Goal: Answer question/provide support: Share knowledge or assist other users

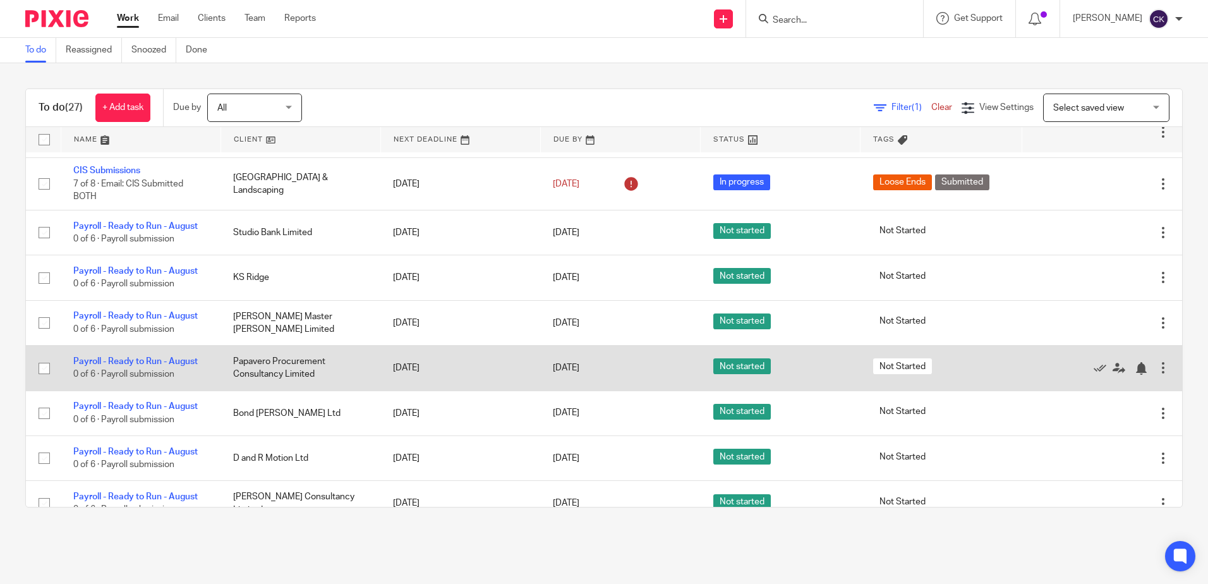
scroll to position [190, 0]
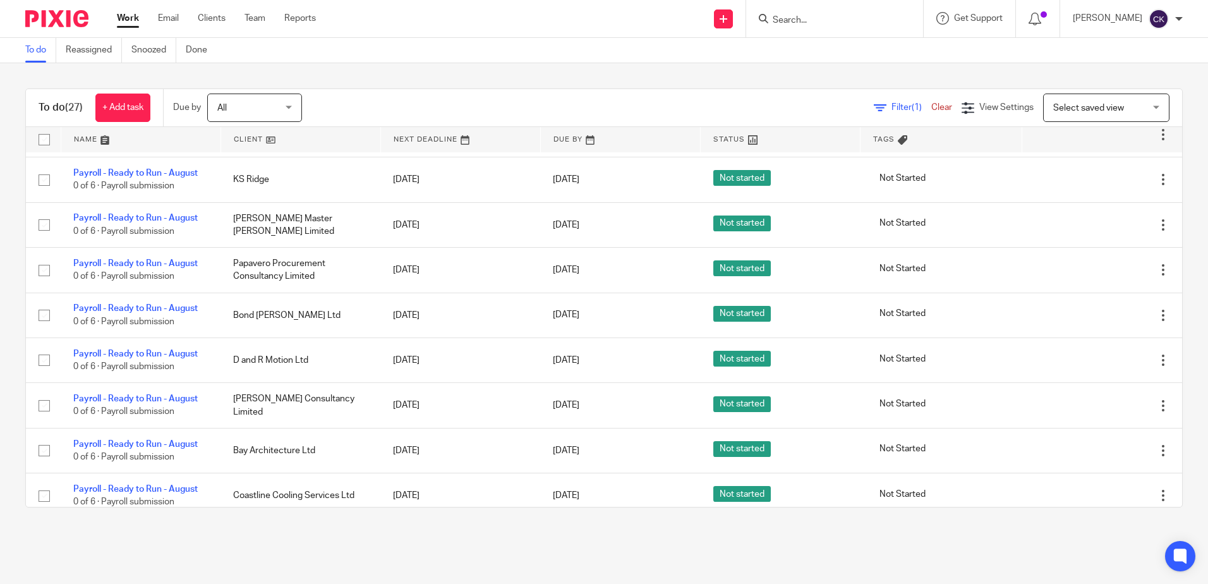
drag, startPoint x: 808, startPoint y: 21, endPoint x: 801, endPoint y: 21, distance: 6.9
click at [808, 21] on input "Search" at bounding box center [828, 20] width 114 height 11
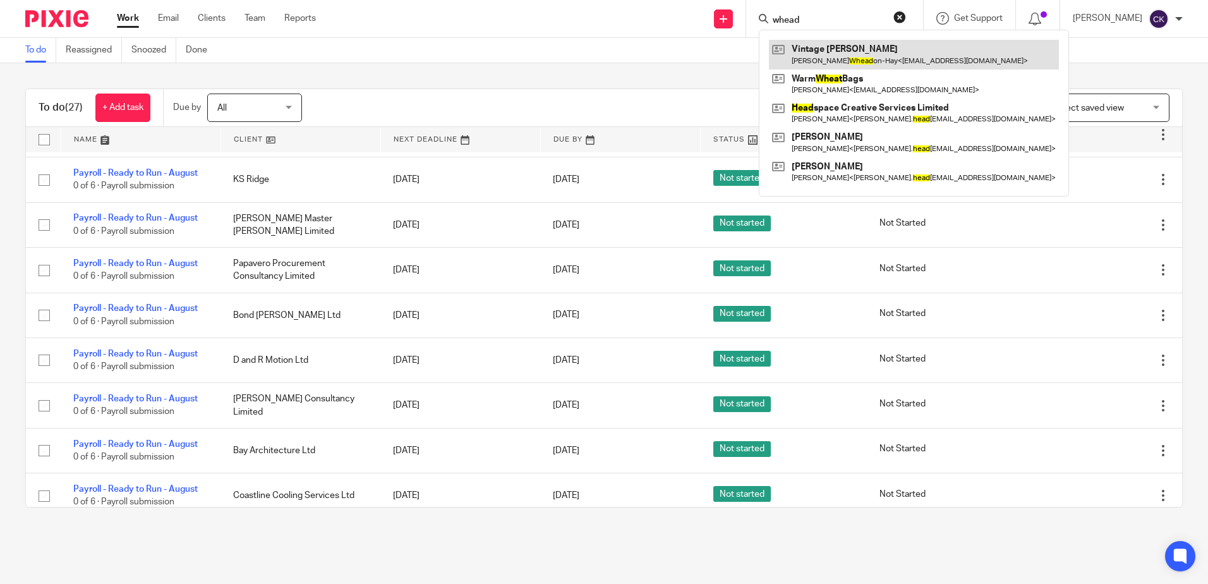
type input "whead"
click at [874, 59] on link at bounding box center [914, 54] width 290 height 29
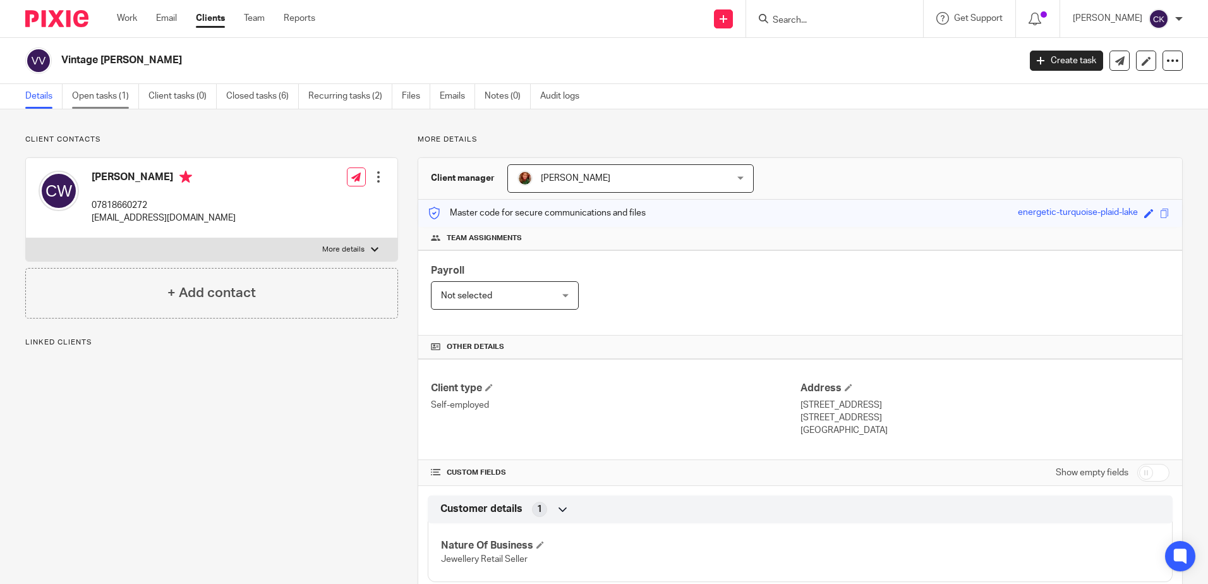
click at [87, 97] on link "Open tasks (1)" at bounding box center [105, 96] width 67 height 25
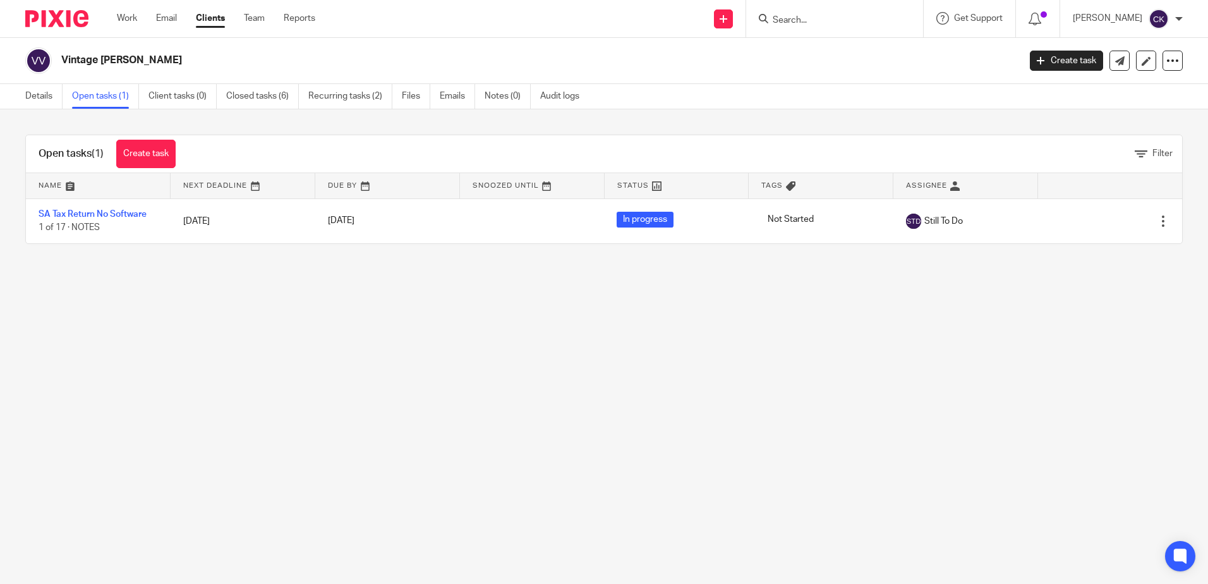
click at [914, 184] on link at bounding box center [965, 185] width 144 height 25
click at [910, 97] on div "Details Open tasks (1) Client tasks (0) Closed tasks (6) Recurring tasks (2) Fi…" at bounding box center [604, 96] width 1208 height 25
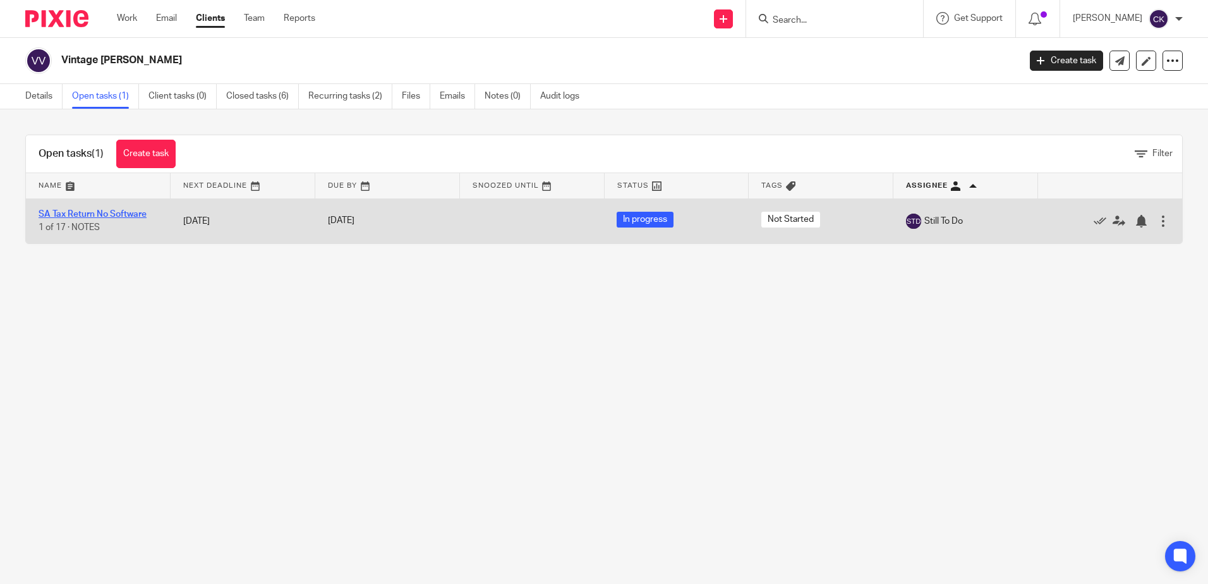
click at [99, 210] on link "SA Tax Return No Software" at bounding box center [93, 214] width 108 height 9
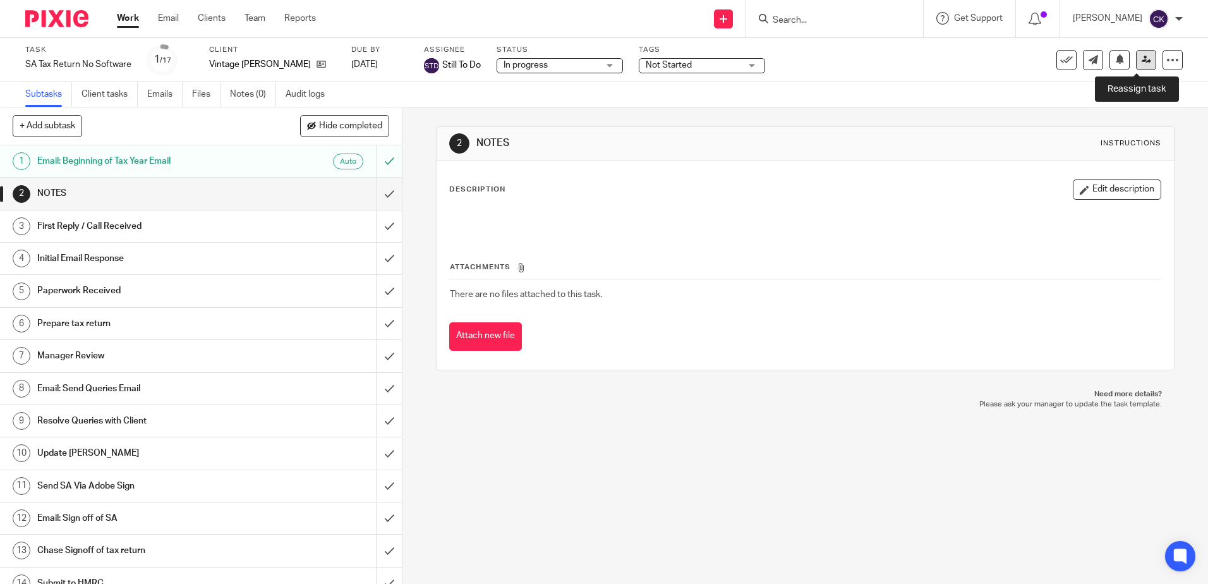
click at [1142, 59] on icon at bounding box center [1146, 59] width 9 height 9
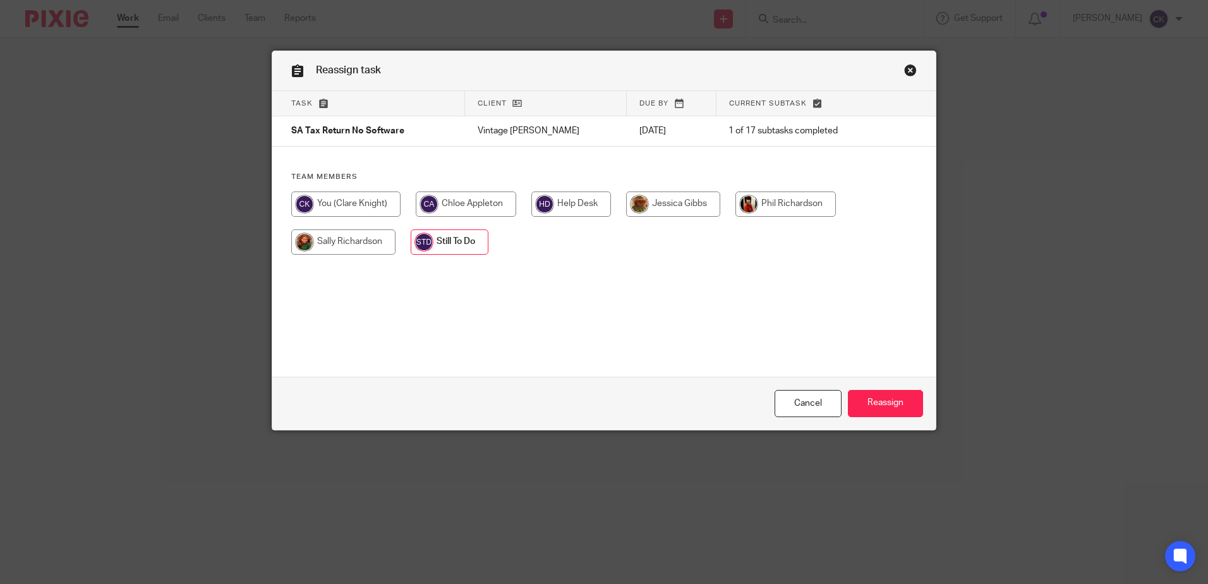
drag, startPoint x: 353, startPoint y: 201, endPoint x: 440, endPoint y: 236, distance: 94.1
click at [354, 201] on input "radio" at bounding box center [345, 203] width 109 height 25
radio input "true"
click at [875, 404] on input "Reassign" at bounding box center [885, 403] width 75 height 27
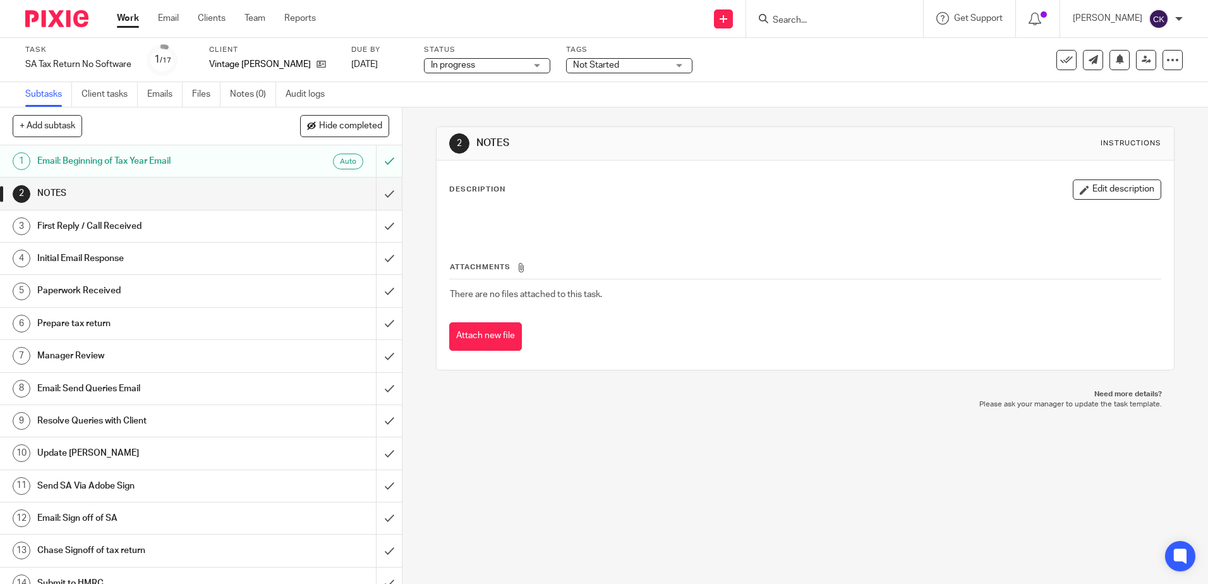
click at [159, 393] on h1 "Email: Send Queries Email" at bounding box center [145, 388] width 217 height 19
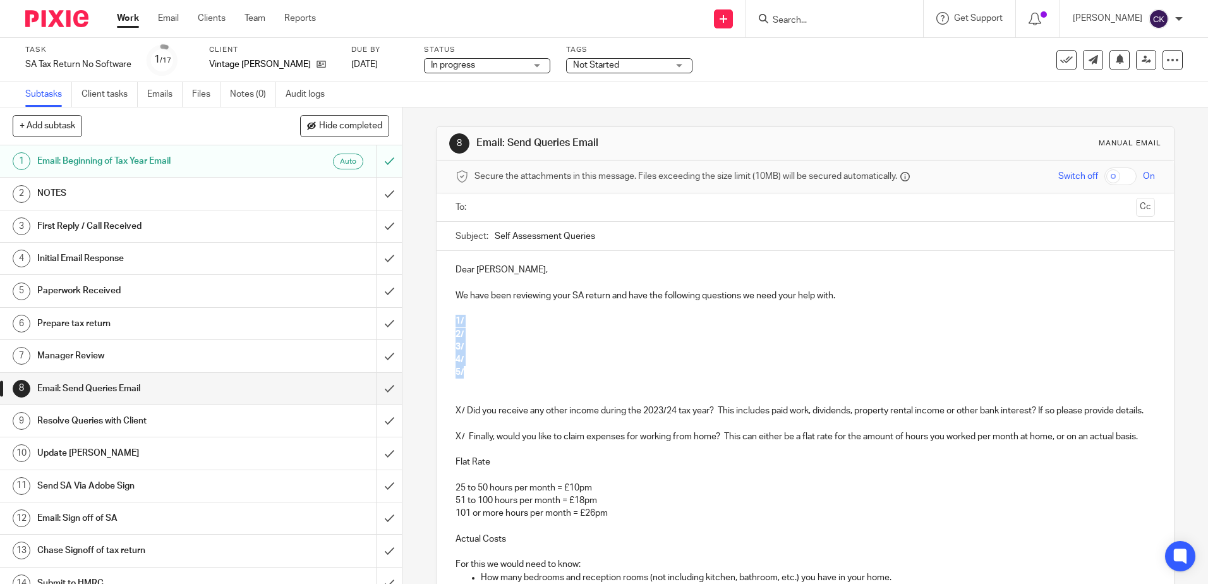
drag, startPoint x: 462, startPoint y: 372, endPoint x: 454, endPoint y: 324, distance: 48.8
click at [454, 324] on div "Dear [PERSON_NAME], We have been reviewing your SA return and have the followin…" at bounding box center [805, 499] width 737 height 496
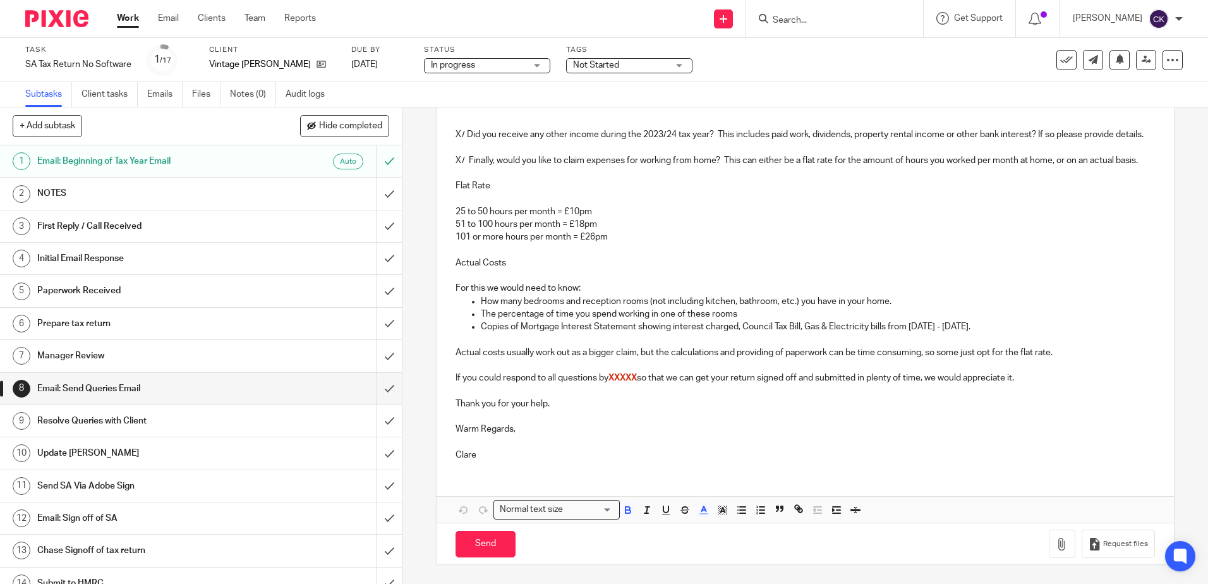
scroll to position [302, 0]
click at [698, 510] on icon "button" at bounding box center [703, 509] width 11 height 11
click at [667, 548] on li "color:#000000" at bounding box center [669, 550] width 9 height 9
click at [679, 469] on div "Dear Christine, We have been reviewing your SA return and have the following qu…" at bounding box center [805, 223] width 737 height 496
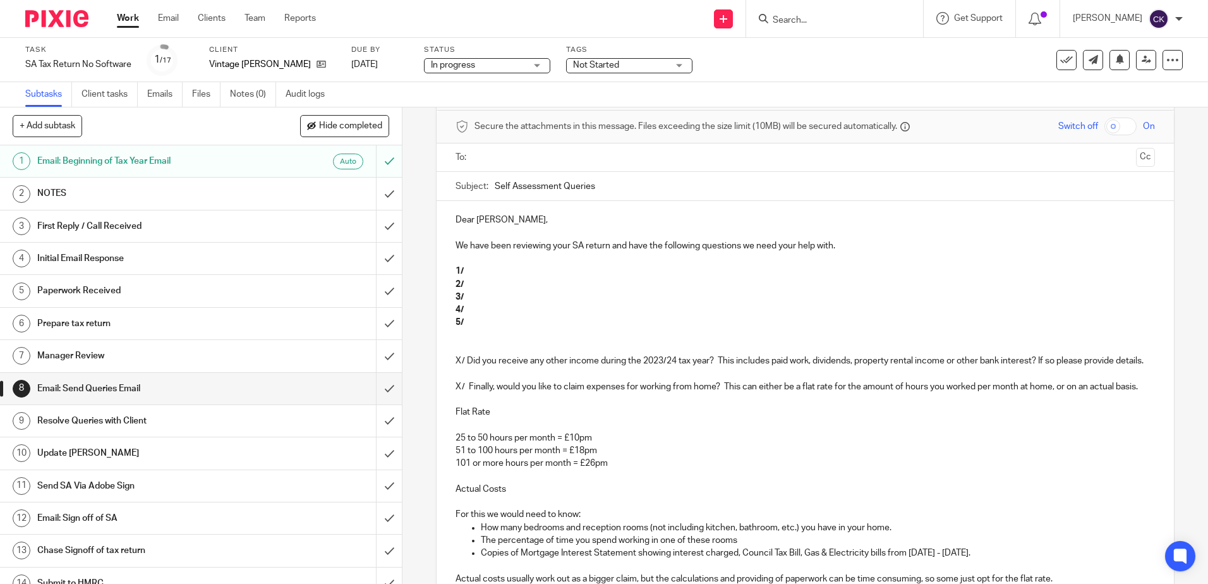
scroll to position [49, 0]
click at [602, 307] on p "4/" at bounding box center [804, 310] width 699 height 13
drag, startPoint x: 462, startPoint y: 325, endPoint x: 452, endPoint y: 273, distance: 52.7
click at [452, 273] on div "Dear Christine, We have been reviewing your SA return and have the following qu…" at bounding box center [805, 450] width 737 height 496
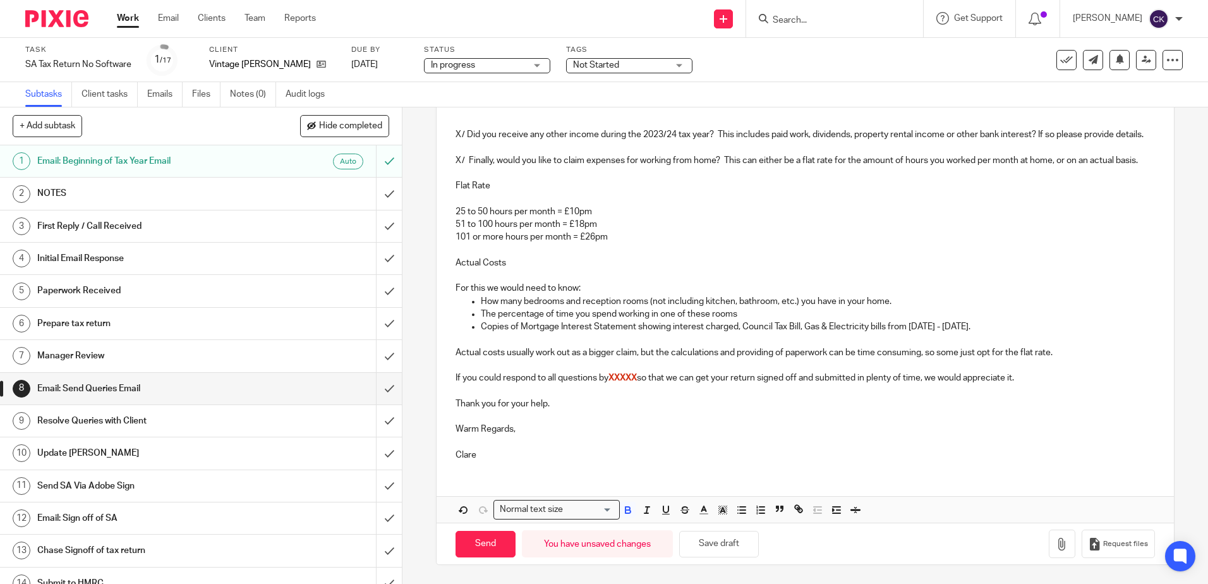
scroll to position [302, 0]
click at [623, 511] on icon "button" at bounding box center [627, 509] width 11 height 11
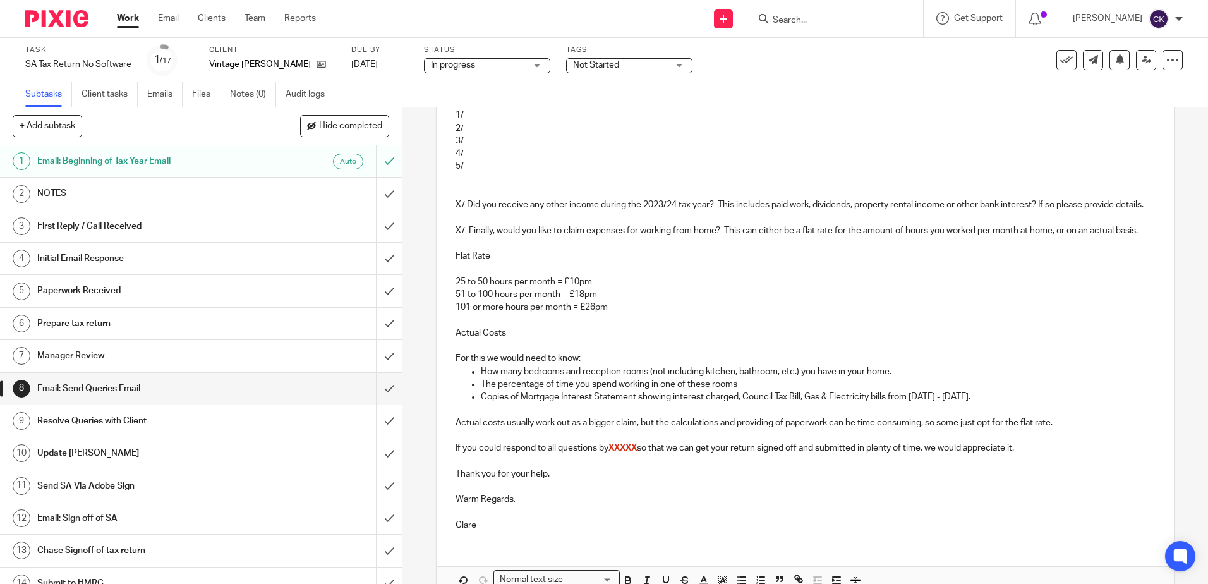
click at [653, 313] on p "101 or more hours per month = £26pm" at bounding box center [804, 307] width 699 height 13
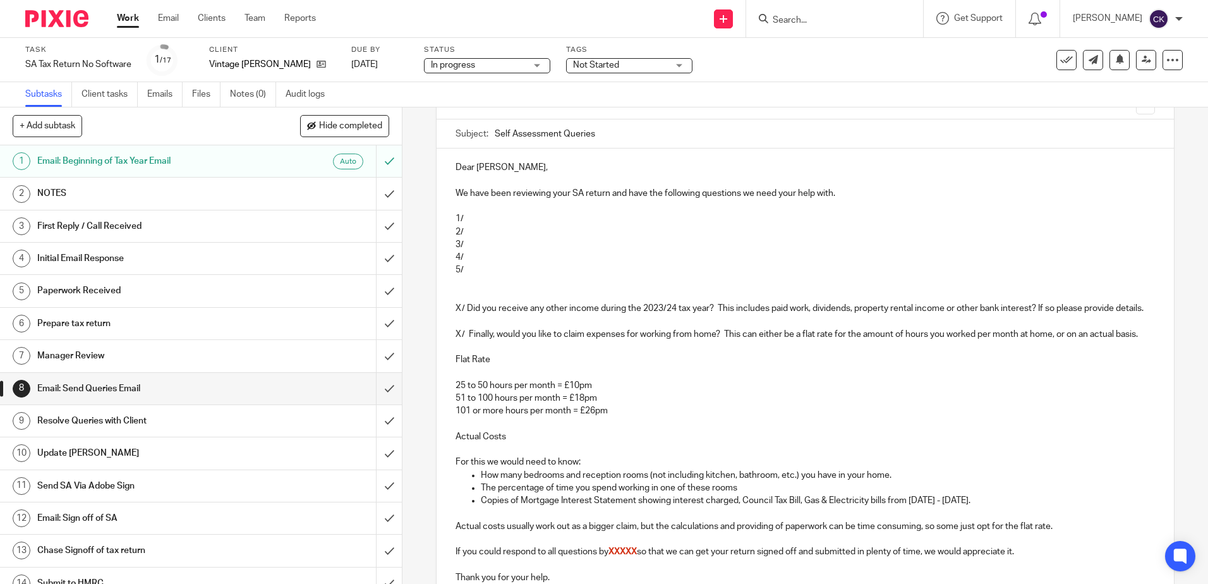
scroll to position [0, 0]
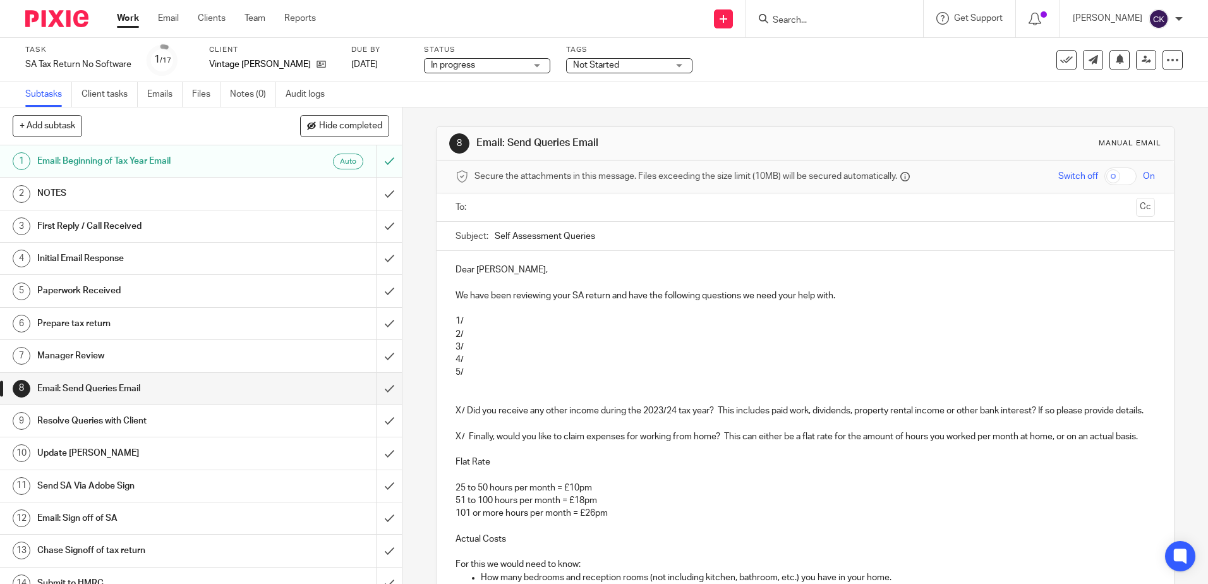
click at [466, 321] on p "1/" at bounding box center [804, 321] width 699 height 13
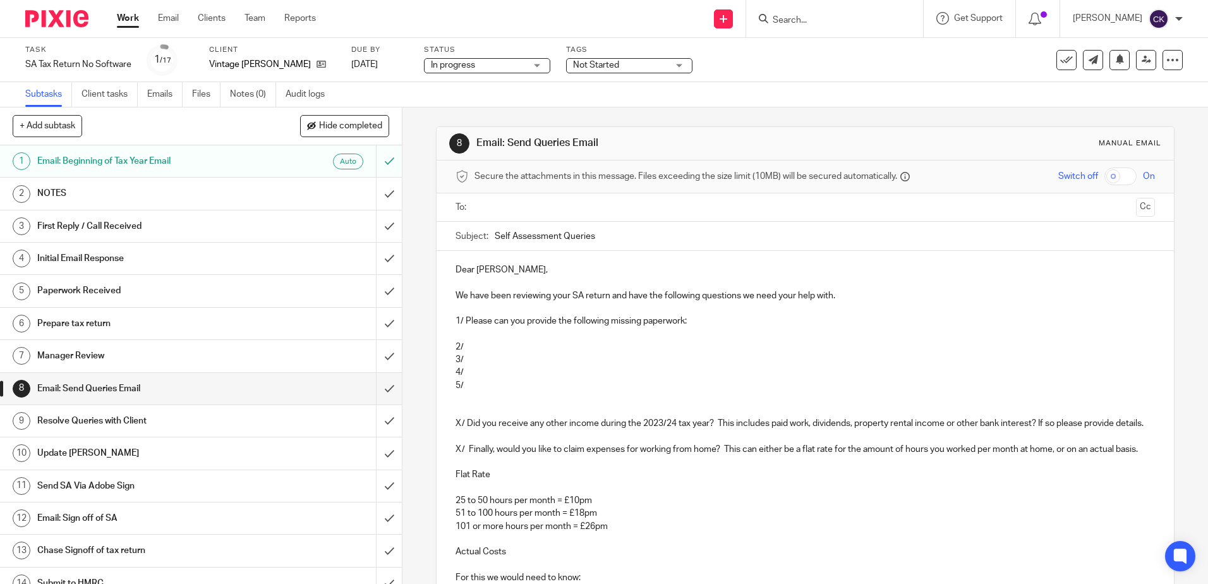
click at [471, 346] on p "2/" at bounding box center [804, 347] width 699 height 13
click at [695, 320] on p "1/ Please can you provide the following missing paperwork:" at bounding box center [804, 321] width 699 height 13
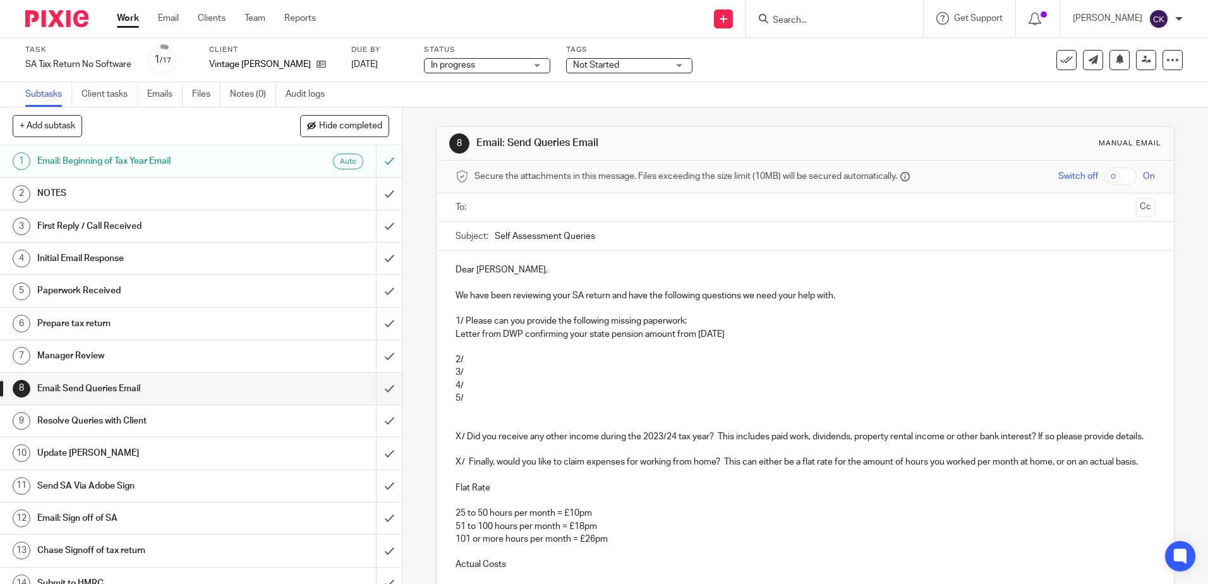
click at [455, 335] on p "Letter from DWP confirming your state pension amount from 6th Apr 2024" at bounding box center [804, 334] width 699 height 13
drag, startPoint x: 677, startPoint y: 335, endPoint x: 647, endPoint y: 335, distance: 29.7
click at [647, 335] on p "- Letter from DWP confirming your state pension amount from 6th Apr 2024" at bounding box center [804, 334] width 699 height 13
click at [739, 336] on p "- Letter from DWP confirming your state pension due from 6th Apr 2024" at bounding box center [804, 334] width 699 height 13
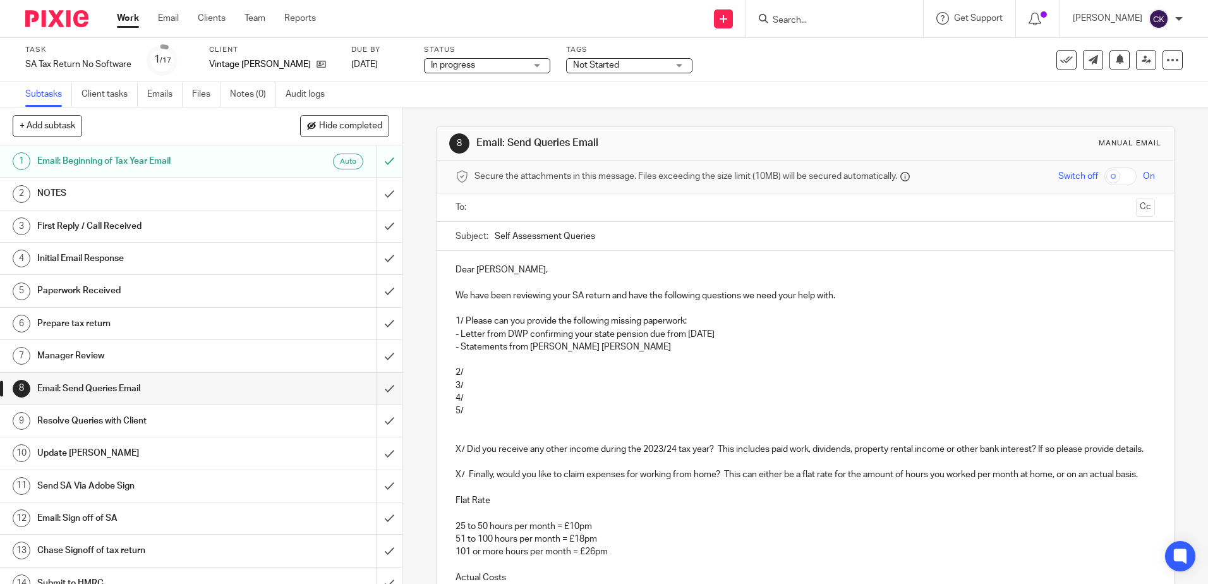
click at [462, 346] on p "- Statements from Gibbons Richards" at bounding box center [804, 347] width 699 height 13
click at [632, 351] on p "- Rental statements from Gibbons Richards" at bounding box center [804, 347] width 699 height 13
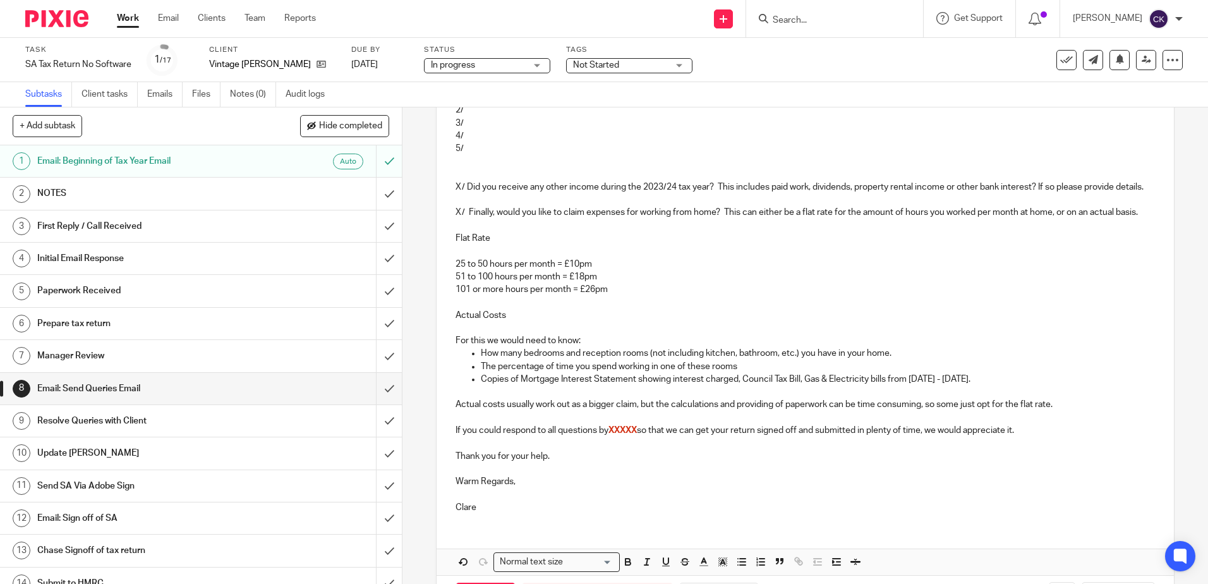
scroll to position [341, 0]
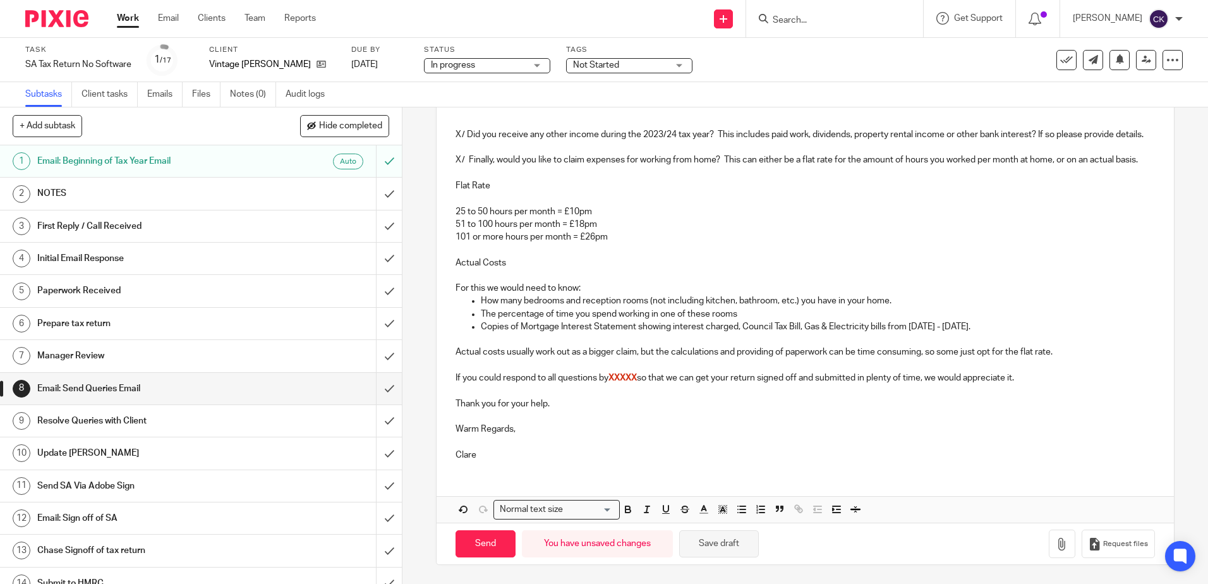
click at [714, 546] on button "Save draft" at bounding box center [719, 543] width 80 height 27
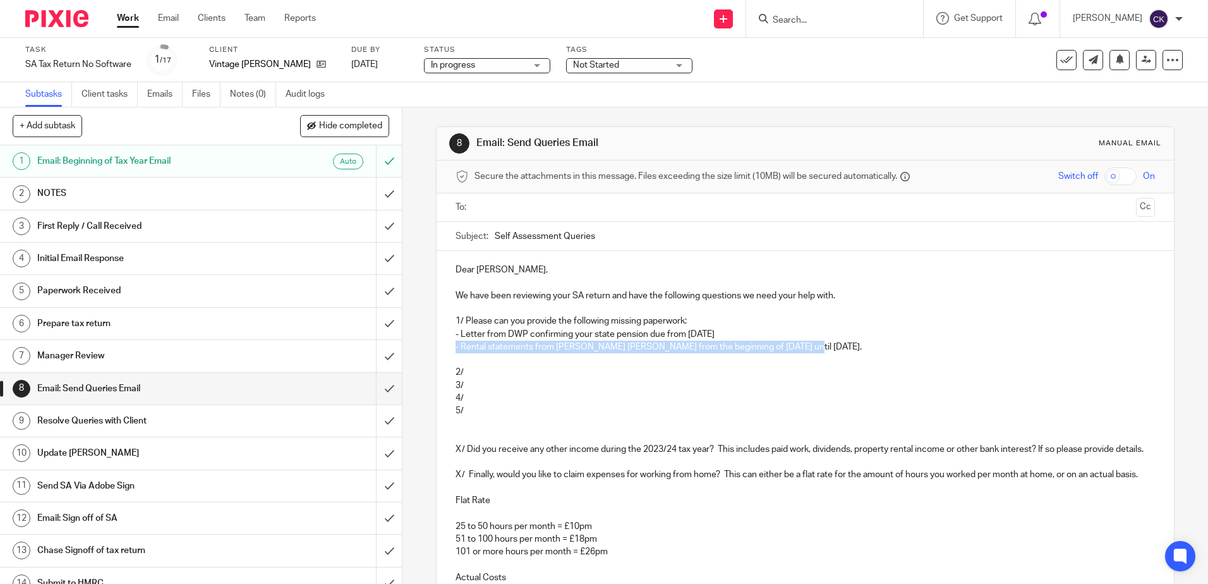
drag, startPoint x: 749, startPoint y: 344, endPoint x: 451, endPoint y: 347, distance: 297.6
click at [451, 347] on div "Dear Christine, We have been reviewing your SA return and have the following qu…" at bounding box center [805, 518] width 737 height 534
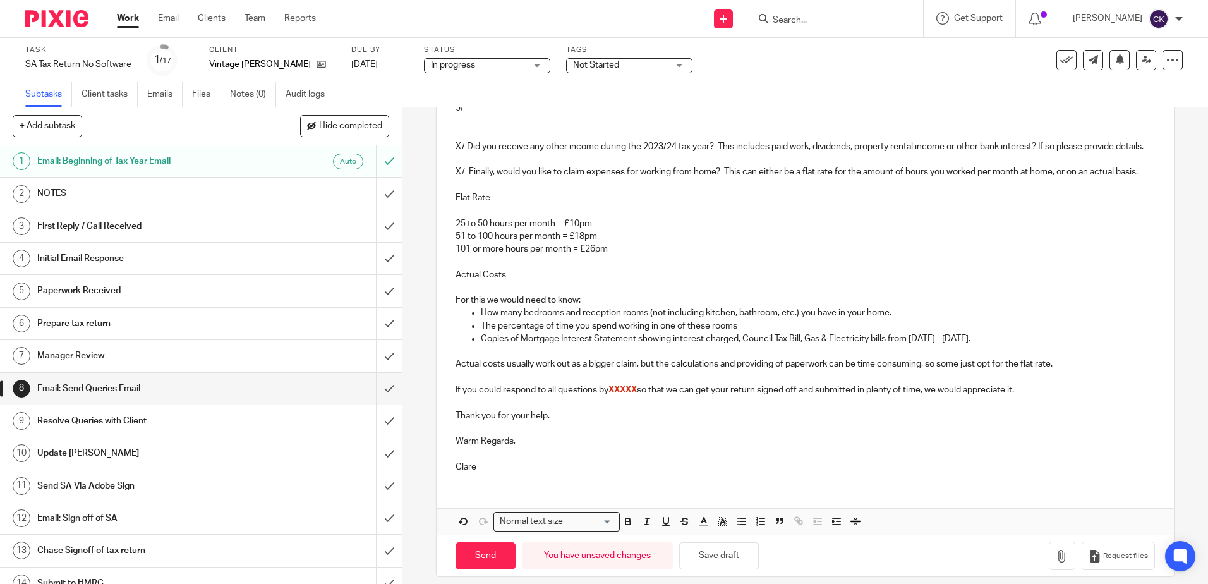
scroll to position [341, 0]
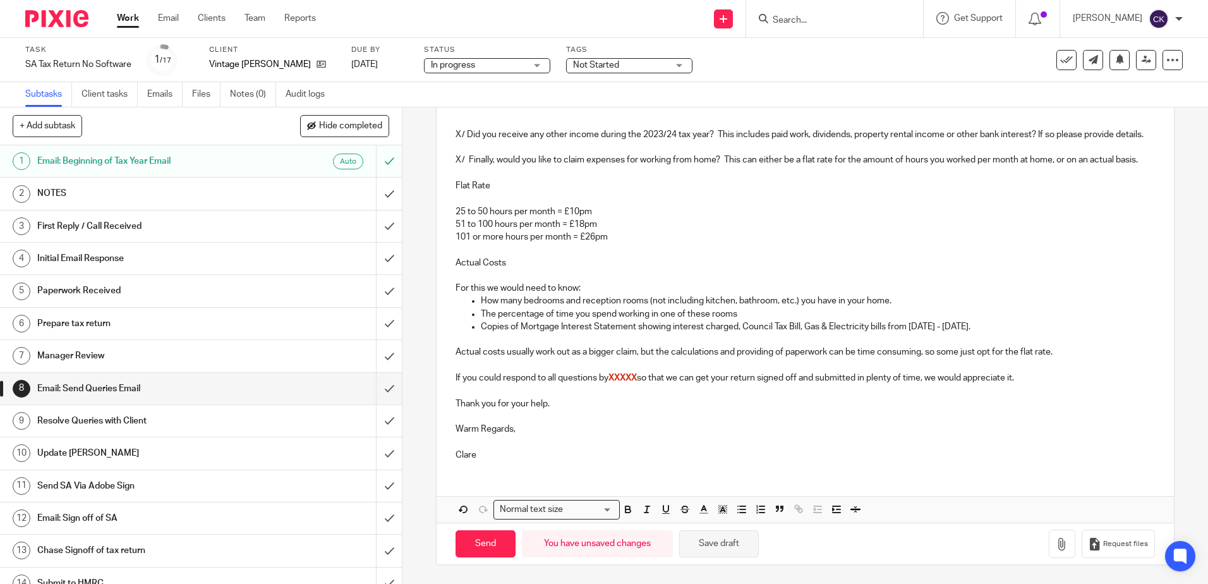
click at [718, 540] on button "Save draft" at bounding box center [719, 543] width 80 height 27
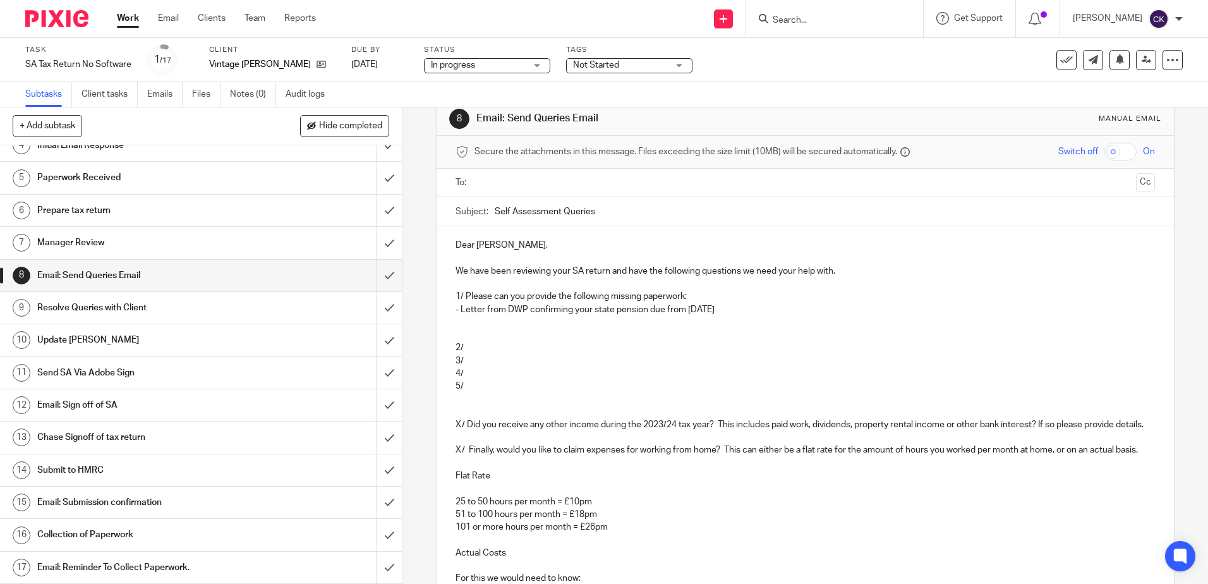
scroll to position [0, 0]
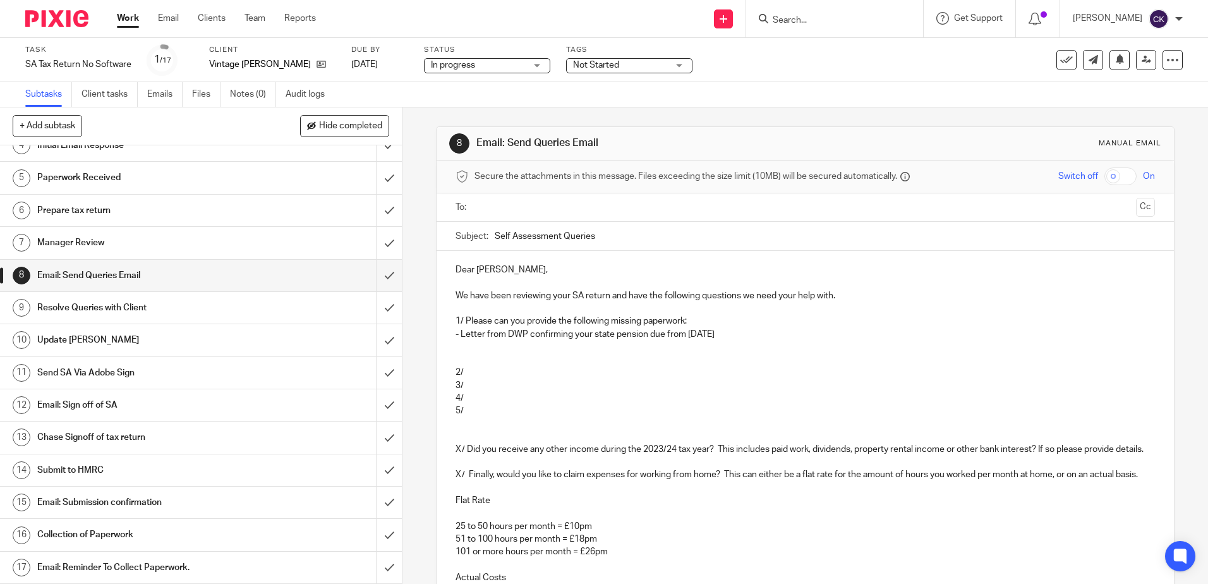
click at [466, 371] on p "2/" at bounding box center [804, 372] width 699 height 13
click at [622, 370] on p "2/ The following expenses appear on your bank state" at bounding box center [804, 372] width 699 height 13
click at [619, 374] on p "2/ The following expenses appear on your bank state" at bounding box center [804, 372] width 699 height 13
click at [697, 371] on p "2/ The following expenses appear on your NatWest bank state" at bounding box center [804, 372] width 699 height 13
drag, startPoint x: 944, startPoint y: 374, endPoint x: 853, endPoint y: 376, distance: 91.0
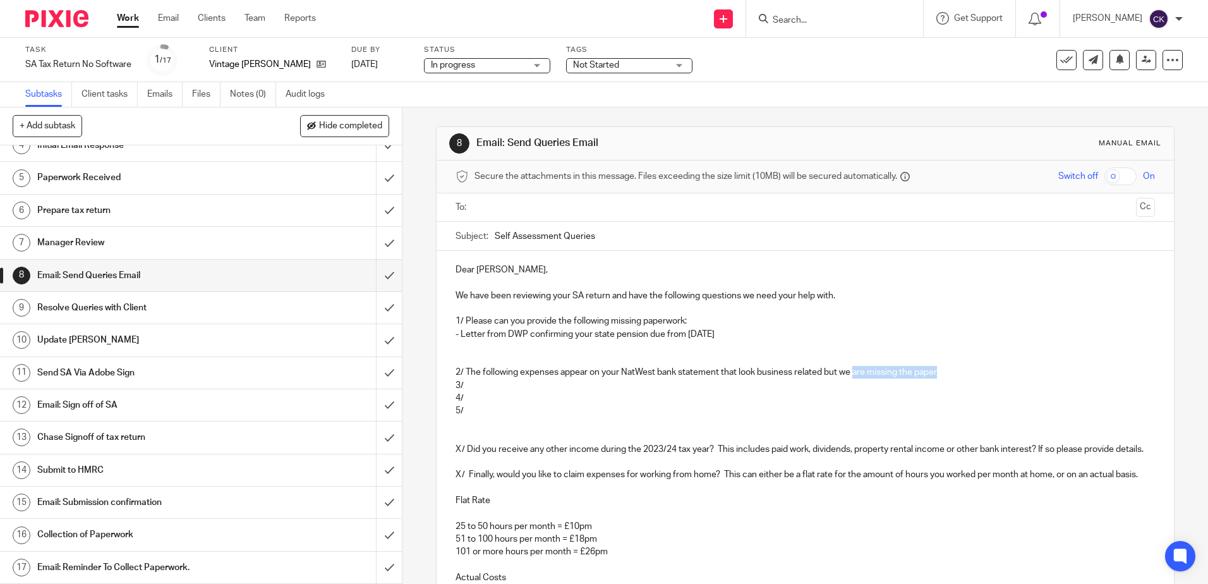
click at [853, 376] on p "2/ The following expenses appear on your NatWest bank statement that look busin…" at bounding box center [804, 372] width 699 height 13
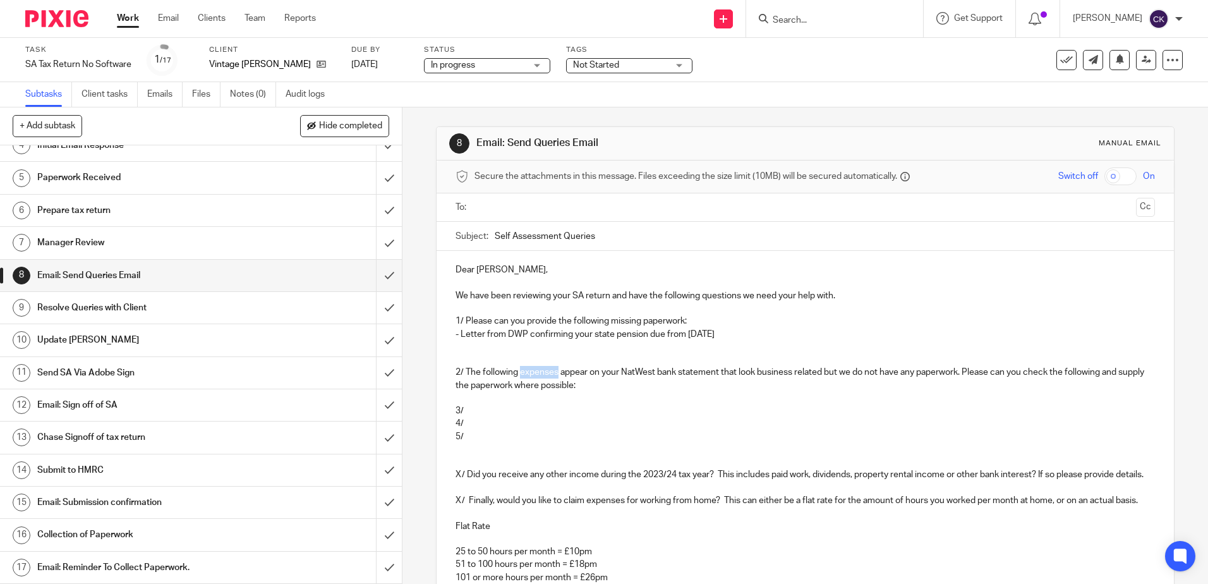
drag, startPoint x: 554, startPoint y: 374, endPoint x: 519, endPoint y: 373, distance: 35.4
click at [519, 373] on p "2/ The following expenses appear on your NatWest bank statement that look busin…" at bounding box center [804, 379] width 699 height 26
click at [754, 372] on p "2/ The following payments that appear on your NatWest bank statement that look …" at bounding box center [804, 379] width 699 height 26
click at [759, 373] on p "2/ The following payments that appear on your NatWest bank statement look busin…" at bounding box center [804, 379] width 699 height 26
click at [1009, 375] on p "2/ The following payments that appear on your NatWest bank statement look like …" at bounding box center [804, 379] width 699 height 26
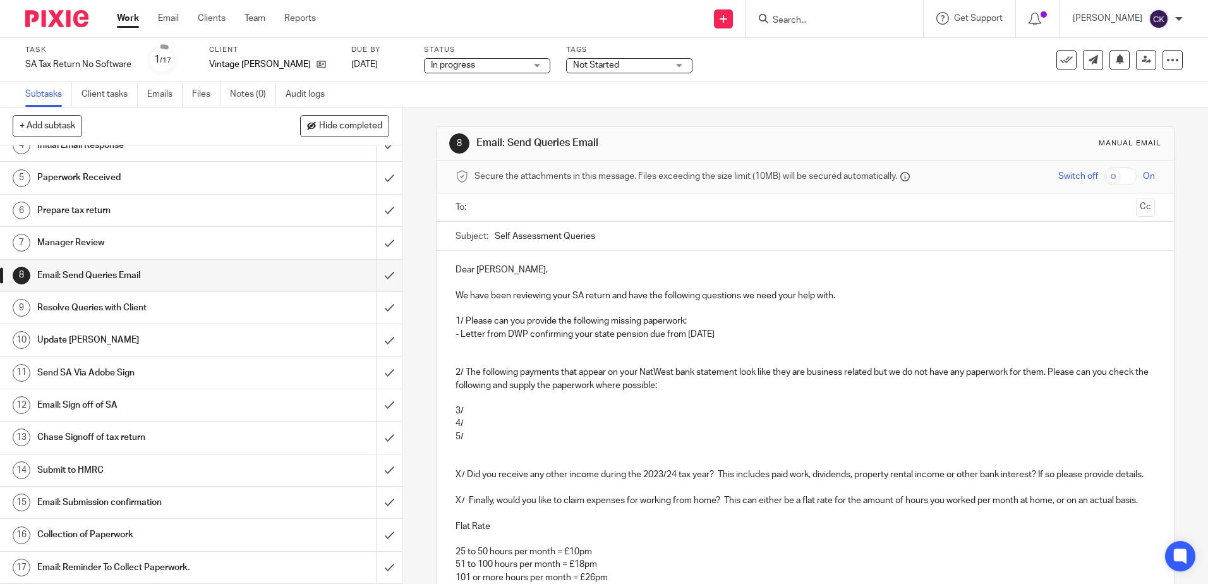
click at [678, 389] on p "2/ The following payments that appear on your NatWest bank statement look like …" at bounding box center [804, 379] width 699 height 26
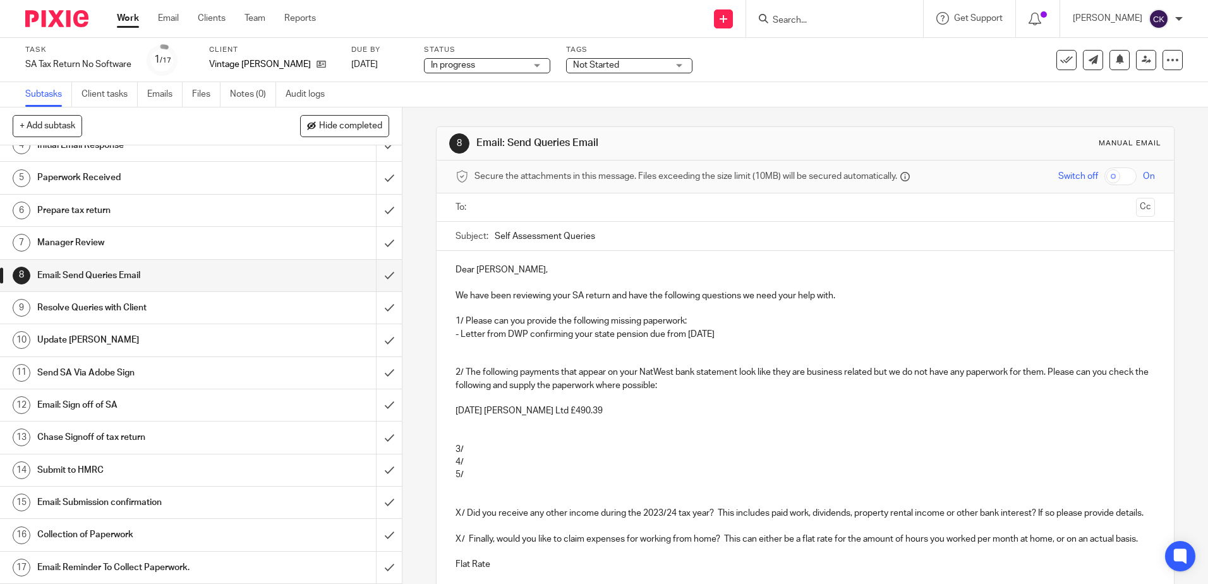
drag, startPoint x: 737, startPoint y: 330, endPoint x: 754, endPoint y: 346, distance: 23.3
click at [737, 330] on p "- Letter from DWP confirming your state pension due from 6th Apr 2024" at bounding box center [804, 334] width 699 height 13
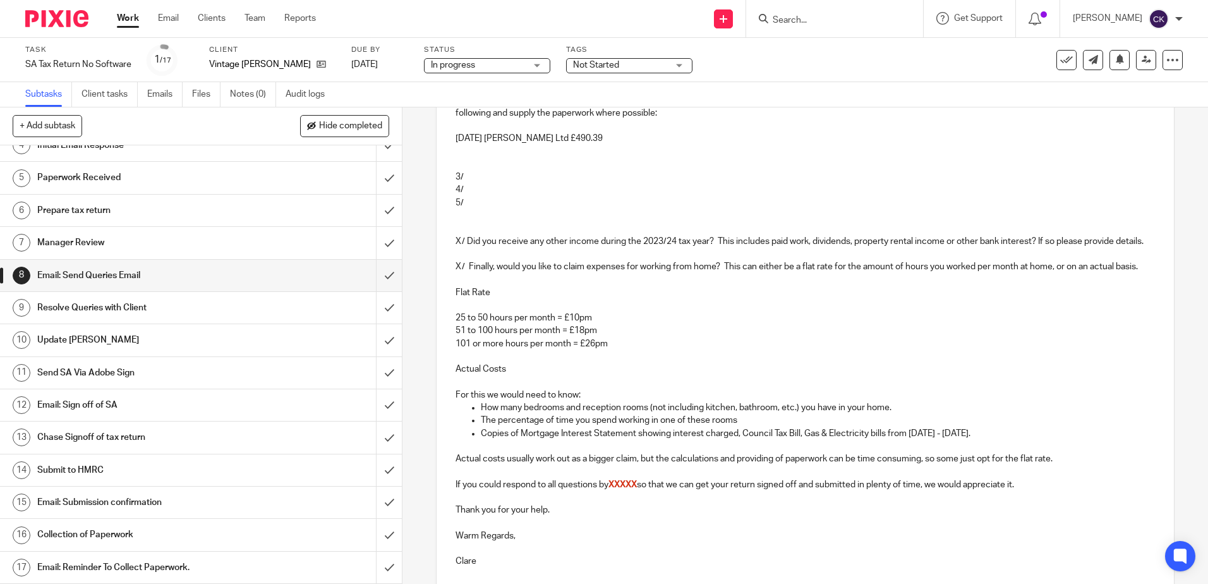
scroll to position [417, 0]
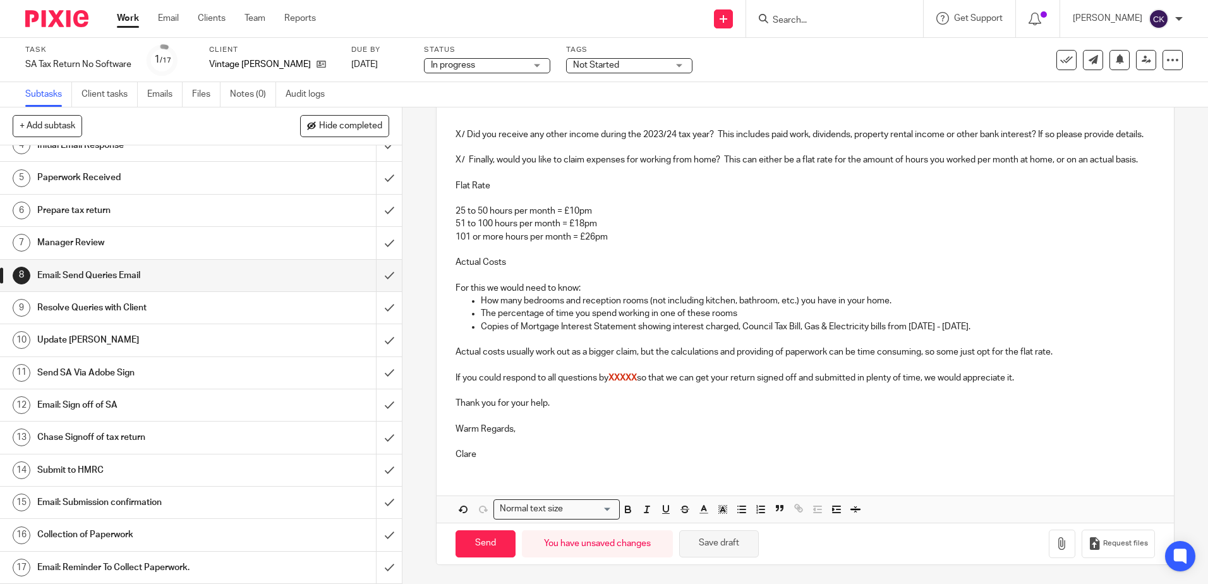
click at [721, 545] on button "Save draft" at bounding box center [719, 543] width 80 height 27
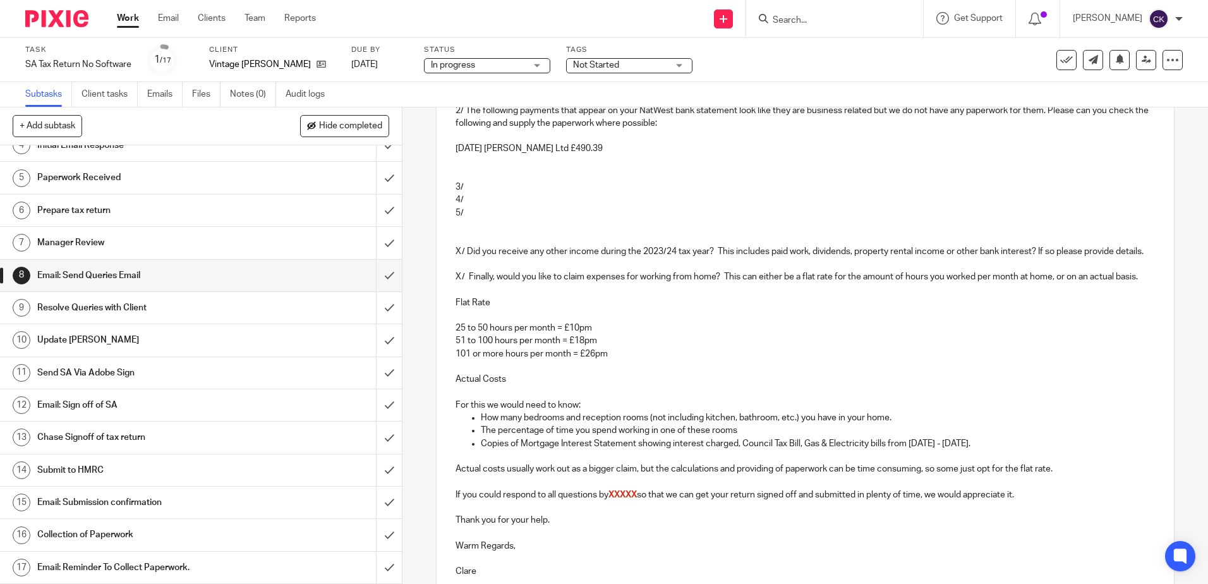
scroll to position [101, 0]
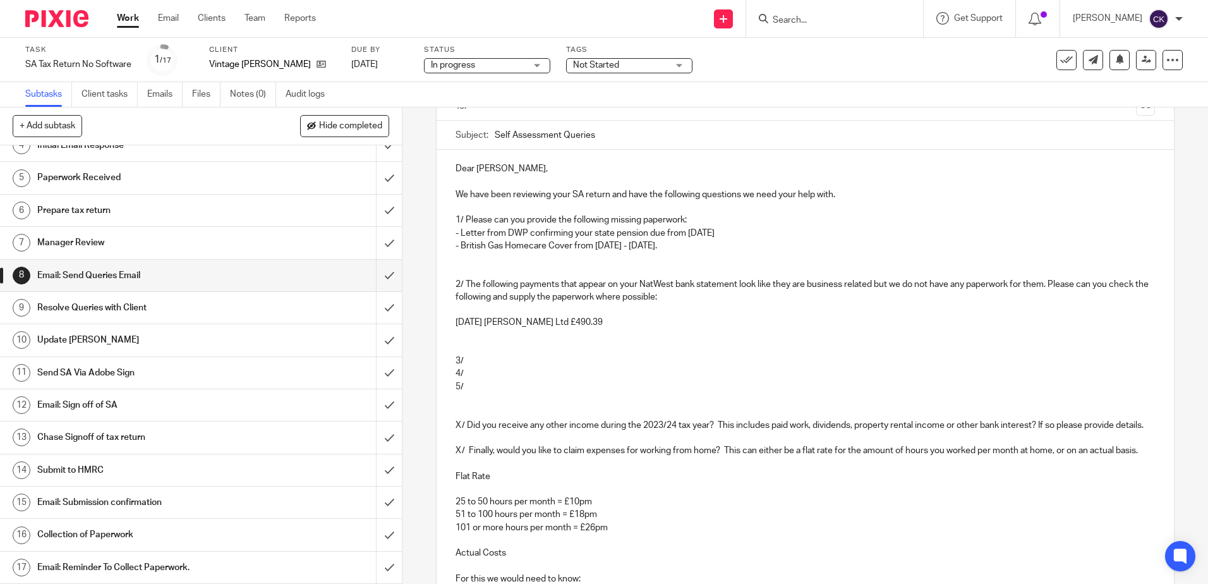
click at [608, 320] on p "11 Apr 24 Jonathan Lynne Ltd £490.39" at bounding box center [804, 322] width 699 height 13
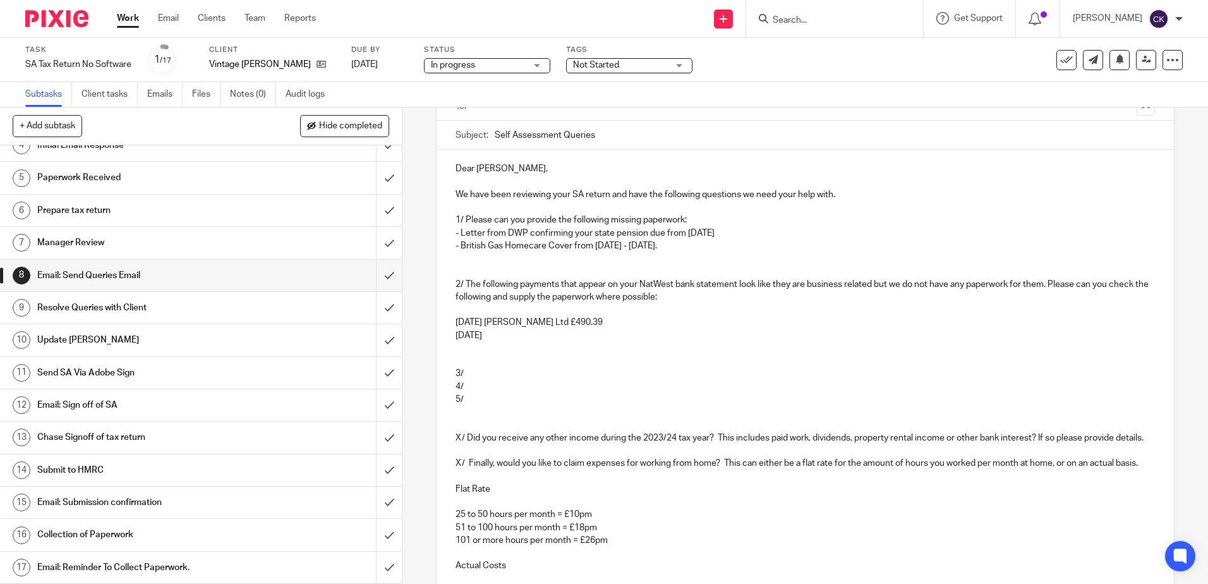
drag, startPoint x: 610, startPoint y: 325, endPoint x: 493, endPoint y: 321, distance: 117.0
click at [493, 321] on p "11 Apr 24 Jonathan Lynne Ltd £490.39" at bounding box center [804, 322] width 699 height 13
copy p "Jonathan Lynne Ltd £490.39"
click at [497, 334] on p "28 Jun 24" at bounding box center [804, 335] width 699 height 13
drag, startPoint x: 609, startPoint y: 337, endPoint x: 578, endPoint y: 339, distance: 31.1
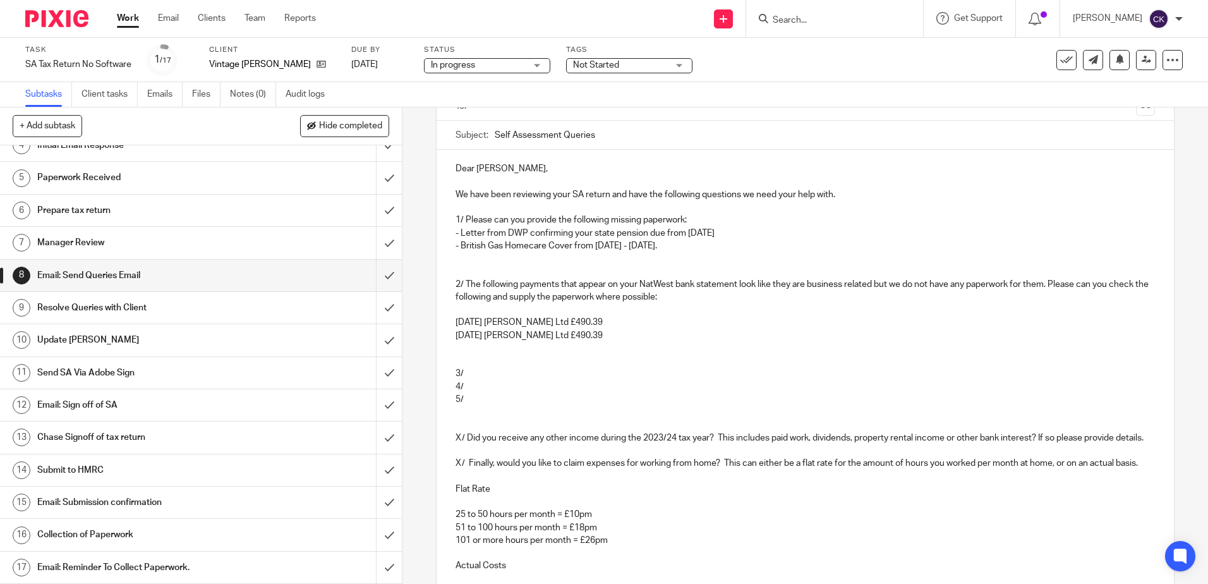
click at [578, 339] on p "28 Jun 24 Jonathan Lynne Ltd £490.39" at bounding box center [804, 335] width 699 height 13
click at [684, 395] on p "5/" at bounding box center [804, 399] width 699 height 13
click at [618, 338] on p "28 Jun 24 Jonathan Lynne Ltd £1,797.20" at bounding box center [804, 335] width 699 height 13
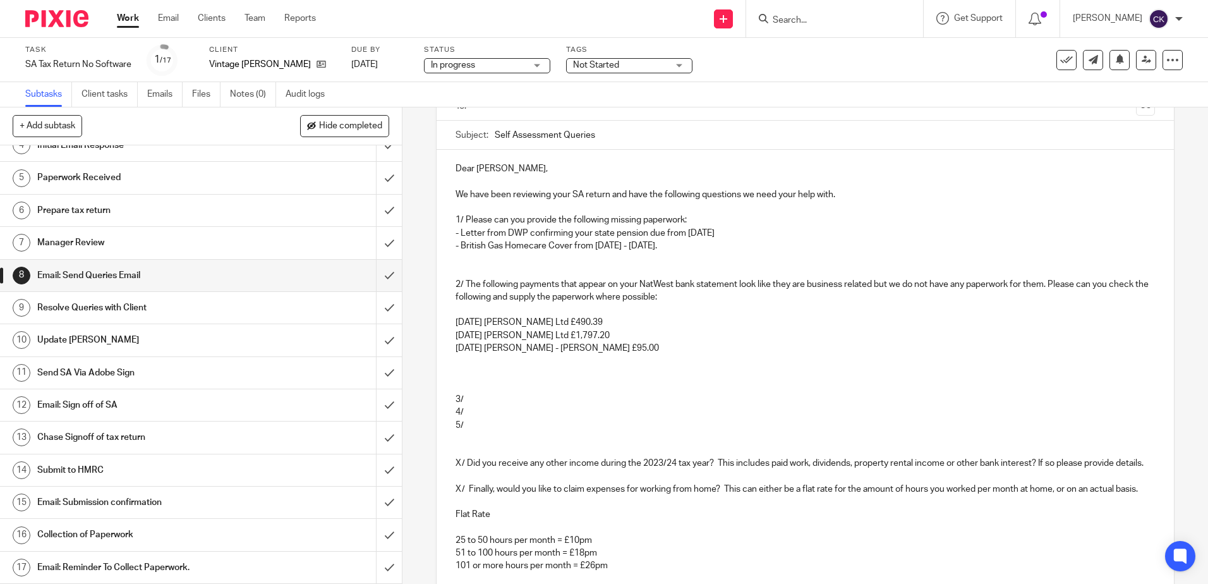
click at [680, 244] on p "- British Gas Homecare Cover from 06/04/24 - 05/04/25." at bounding box center [804, 245] width 699 height 13
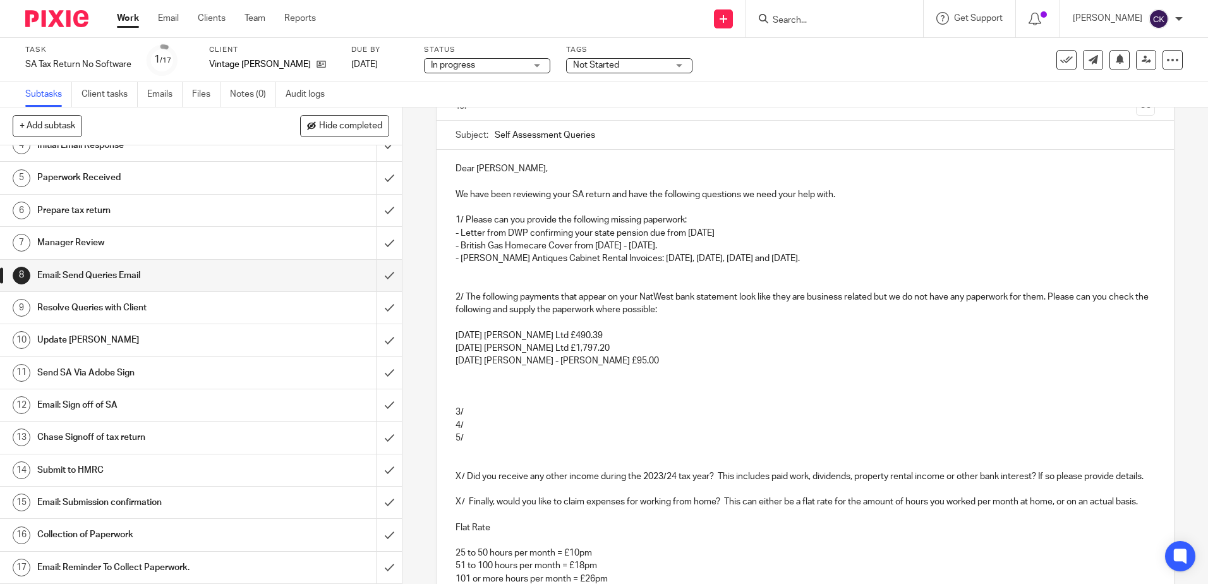
click at [677, 342] on p "28 Jun 24 Jonathan Lynne Ltd £1,797.20" at bounding box center [804, 348] width 699 height 13
click at [573, 364] on p "14 Oct 24 Carol - Poole £95.00" at bounding box center [804, 360] width 699 height 13
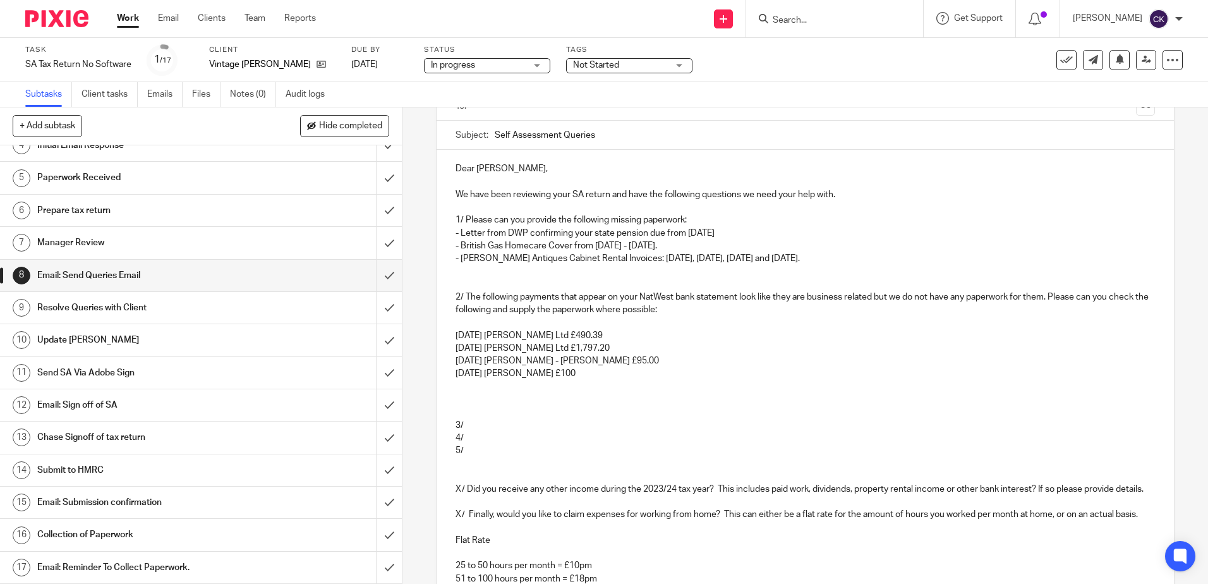
click at [561, 371] on p "11 Mar 25 Su Turner £100" at bounding box center [804, 373] width 699 height 13
click at [598, 376] on p "11 Mar 25 Su Turner £100 (we have a receipt for £540" at bounding box center [804, 373] width 699 height 13
click at [704, 375] on p "11 Mar 25 Su Turner £100 (we have an undated receipt for £540" at bounding box center [804, 373] width 699 height 13
click at [732, 404] on p at bounding box center [804, 399] width 699 height 13
drag, startPoint x: 471, startPoint y: 464, endPoint x: 452, endPoint y: 388, distance: 78.6
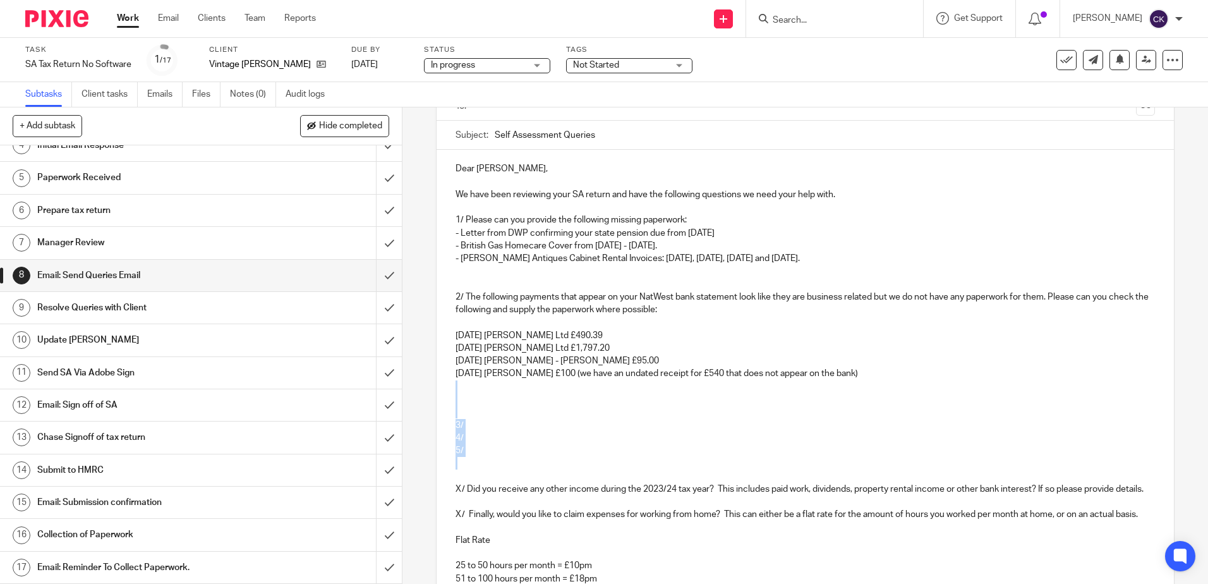
click at [452, 388] on div "Dear Christine, We have been reviewing your SA return and have the following qu…" at bounding box center [805, 487] width 737 height 675
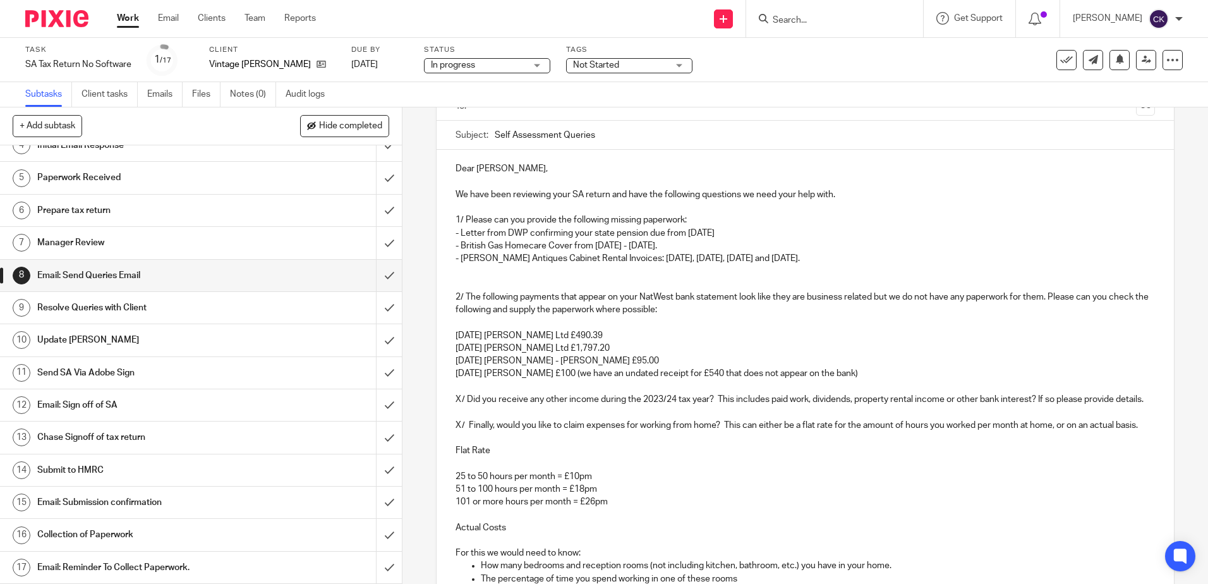
click at [468, 277] on p at bounding box center [804, 271] width 699 height 13
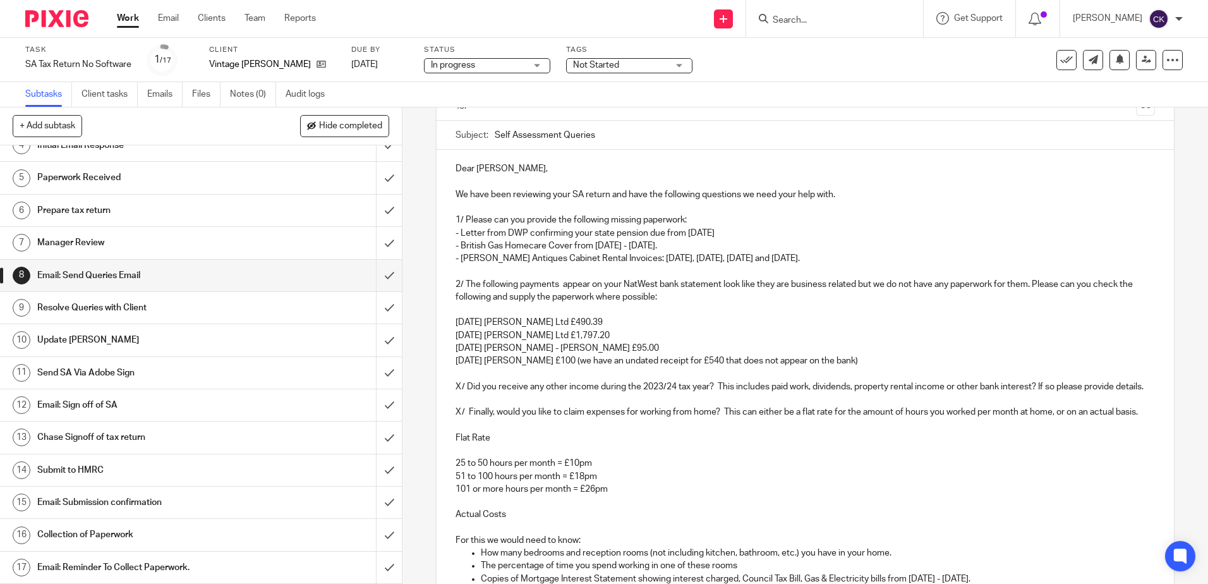
click at [725, 290] on p "2/ The following payments appear on your NatWest bank statement look like they …" at bounding box center [804, 291] width 699 height 26
click at [458, 389] on p "X/ Did you receive any other income during the 2023/24 tax year? This includes …" at bounding box center [804, 386] width 699 height 13
click at [659, 388] on p "3/ Did you receive any other income during the 2023/24 tax year? This includes …" at bounding box center [804, 386] width 699 height 13
click at [672, 389] on p "3/ Did you receive any other income during the 2024/24 tax year? This includes …" at bounding box center [804, 386] width 699 height 13
drag, startPoint x: 944, startPoint y: 391, endPoint x: 807, endPoint y: 387, distance: 137.8
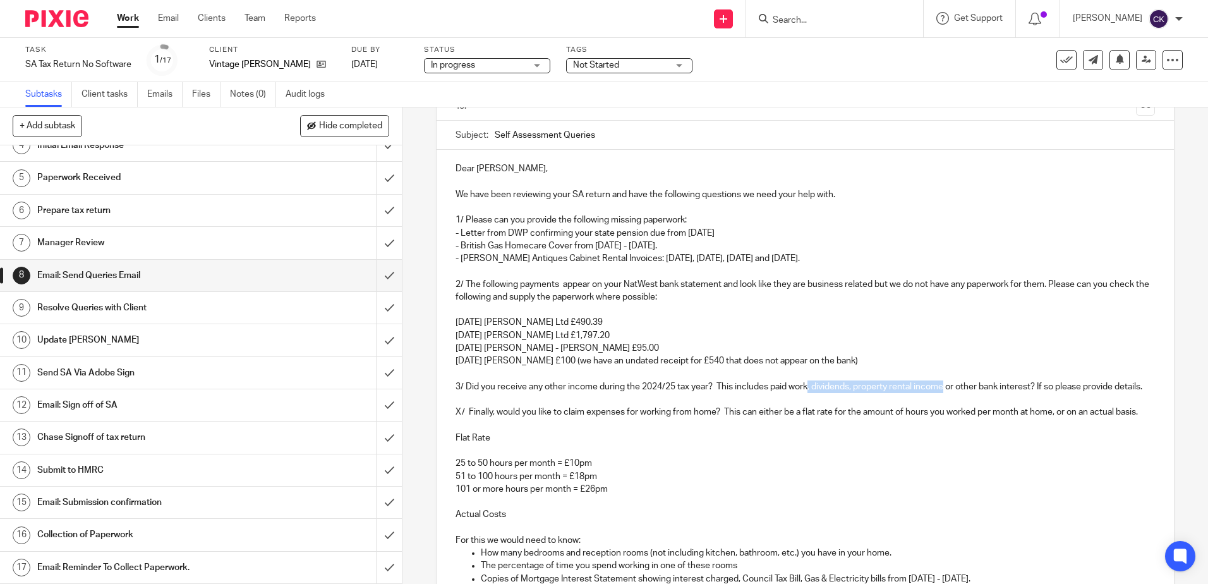
click at [807, 387] on p "3/ Did you receive any other income during the 2024/25 tax year? This includes …" at bounding box center [804, 386] width 699 height 13
click at [769, 394] on p at bounding box center [804, 399] width 699 height 13
click at [770, 390] on p "3/ Did you receive any other income during the 2024/25 tax year? This includes …" at bounding box center [804, 386] width 699 height 13
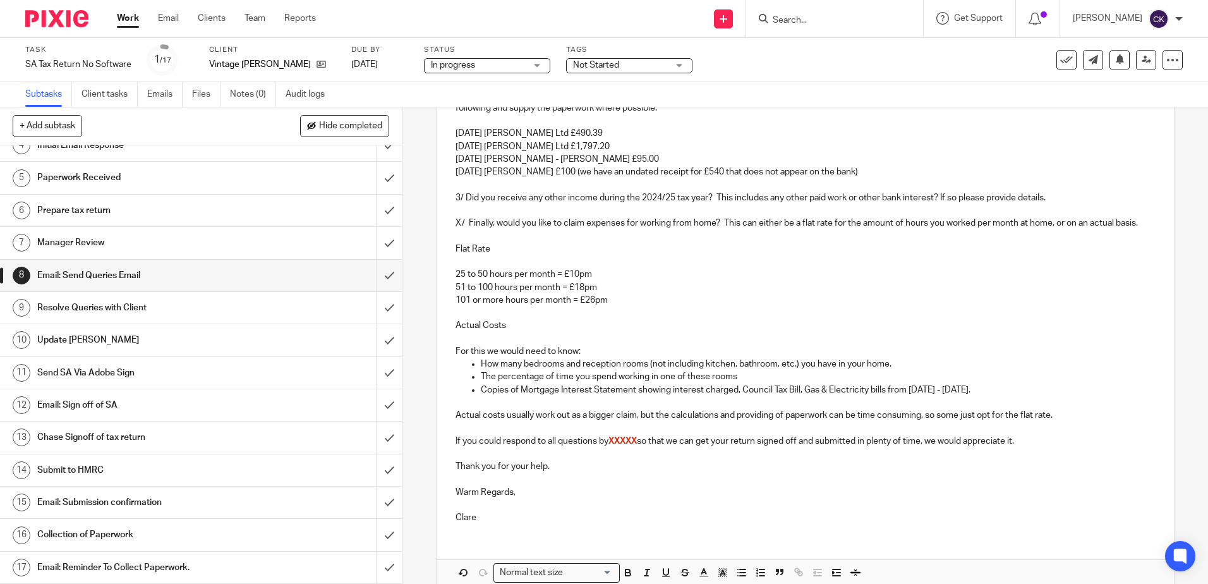
scroll to position [291, 0]
drag, startPoint x: 1061, startPoint y: 427, endPoint x: 434, endPoint y: 215, distance: 661.6
click at [437, 215] on div "Dear Christine, We have been reviewing your SA return and have the following qu…" at bounding box center [805, 246] width 737 height 572
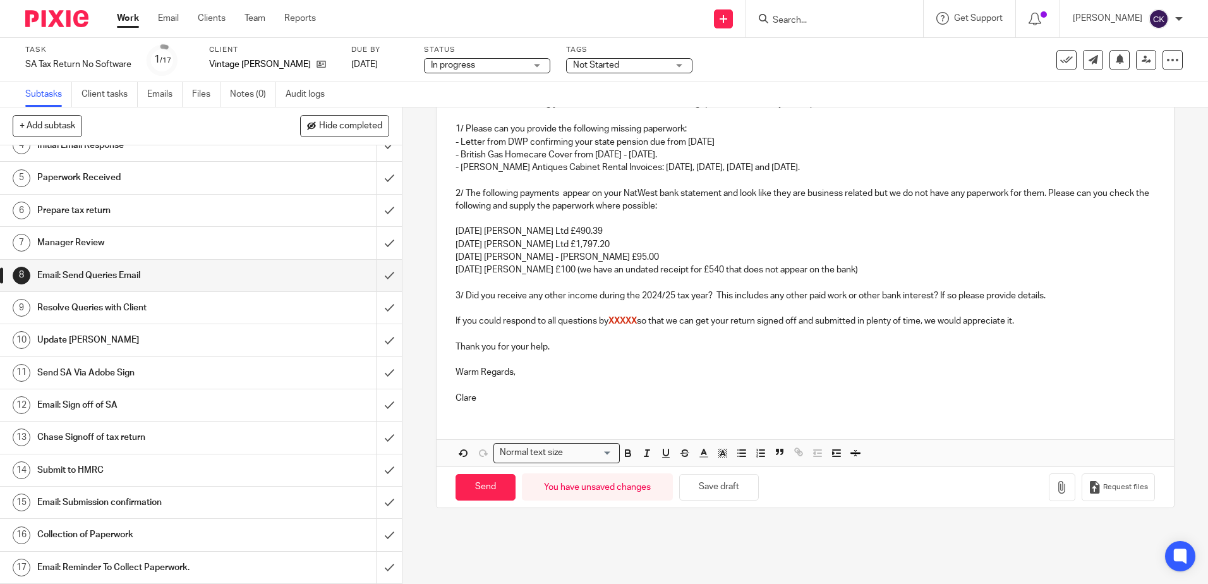
scroll to position [135, 0]
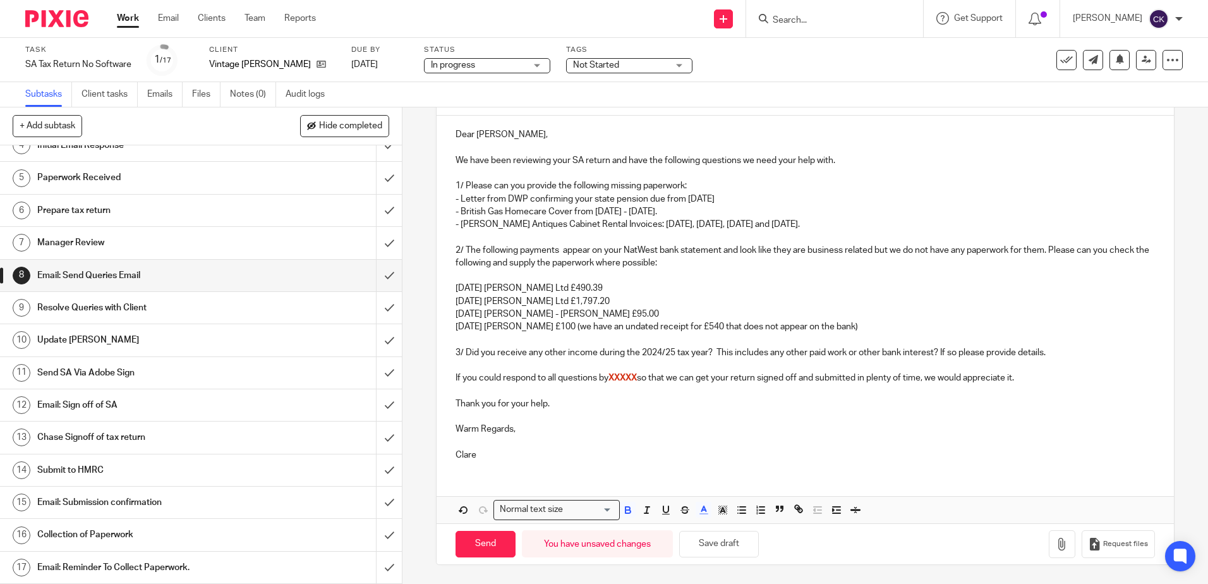
drag, startPoint x: 1023, startPoint y: 322, endPoint x: 840, endPoint y: 335, distance: 184.4
click at [840, 335] on div "Dear Christine, We have been reviewing your SA return and have the following qu…" at bounding box center [805, 293] width 737 height 355
click at [880, 407] on p "Thank you for your help." at bounding box center [804, 403] width 699 height 13
drag, startPoint x: 1027, startPoint y: 377, endPoint x: 599, endPoint y: 383, distance: 427.7
click at [599, 383] on p "If you could respond to all questions by XXXXX so that we can get your return s…" at bounding box center [804, 377] width 699 height 13
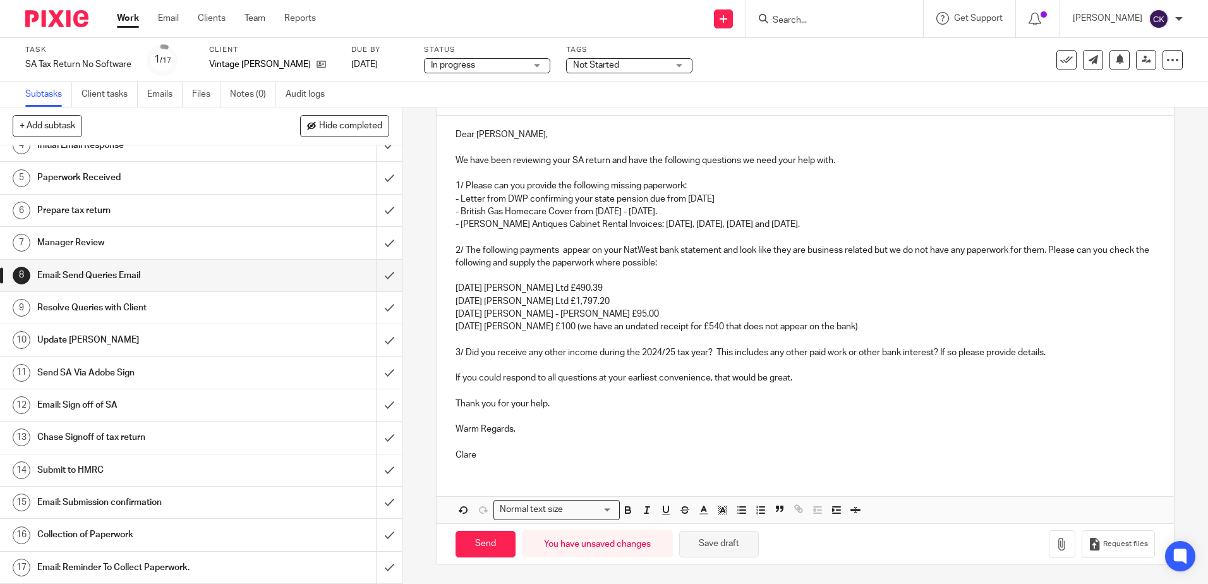
click at [711, 547] on button "Save draft" at bounding box center [719, 544] width 80 height 27
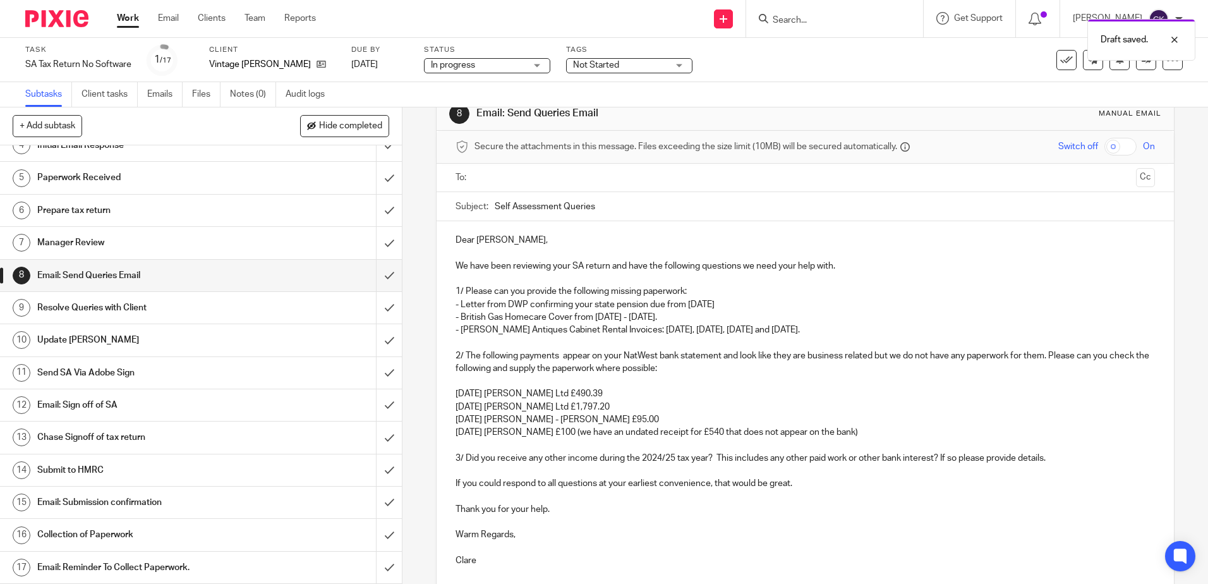
scroll to position [0, 0]
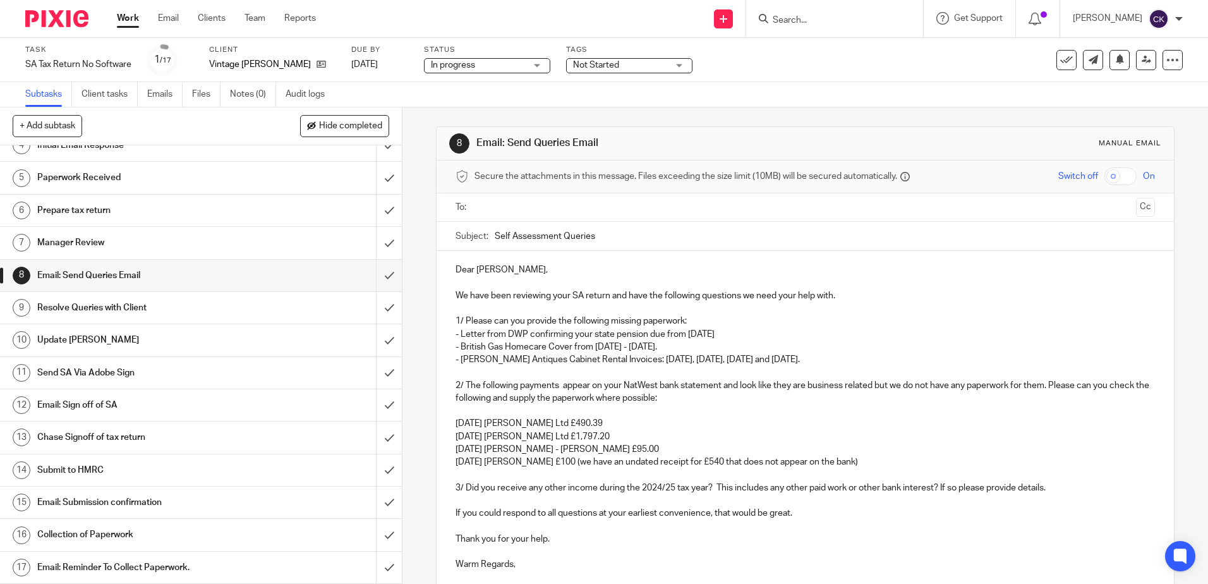
click at [505, 335] on p "- Letter from DWP confirming your state pension due from 6th Apr 2024" at bounding box center [804, 334] width 699 height 13
click at [752, 337] on p "- Letter from the DWP confirming your state pension due from 6th Apr 2024" at bounding box center [804, 334] width 699 height 13
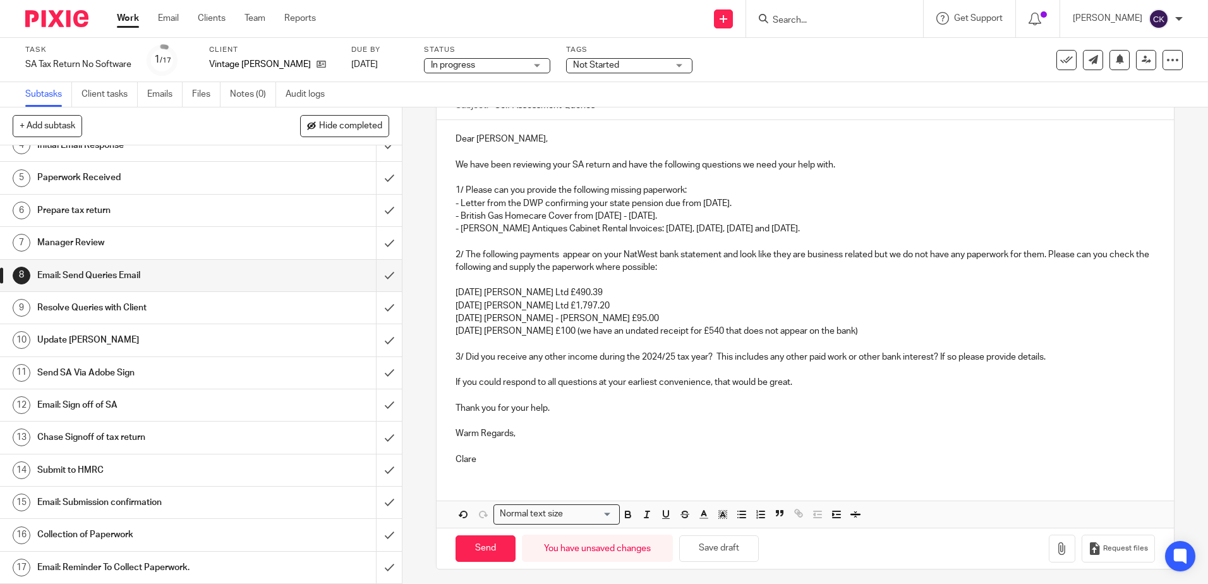
scroll to position [135, 0]
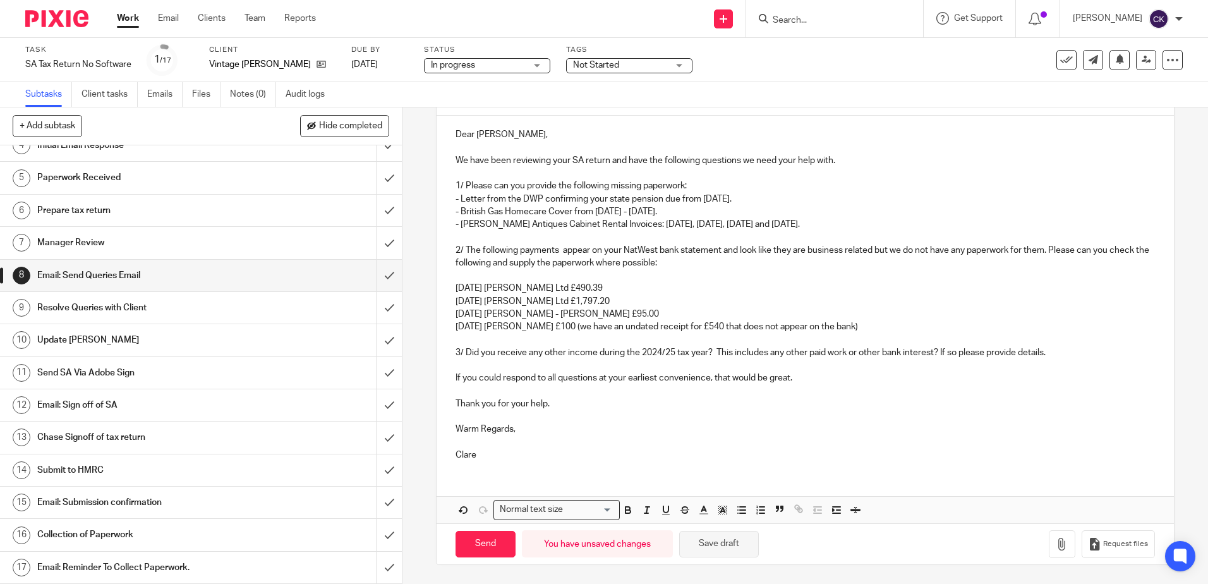
click at [723, 545] on button "Save draft" at bounding box center [719, 544] width 80 height 27
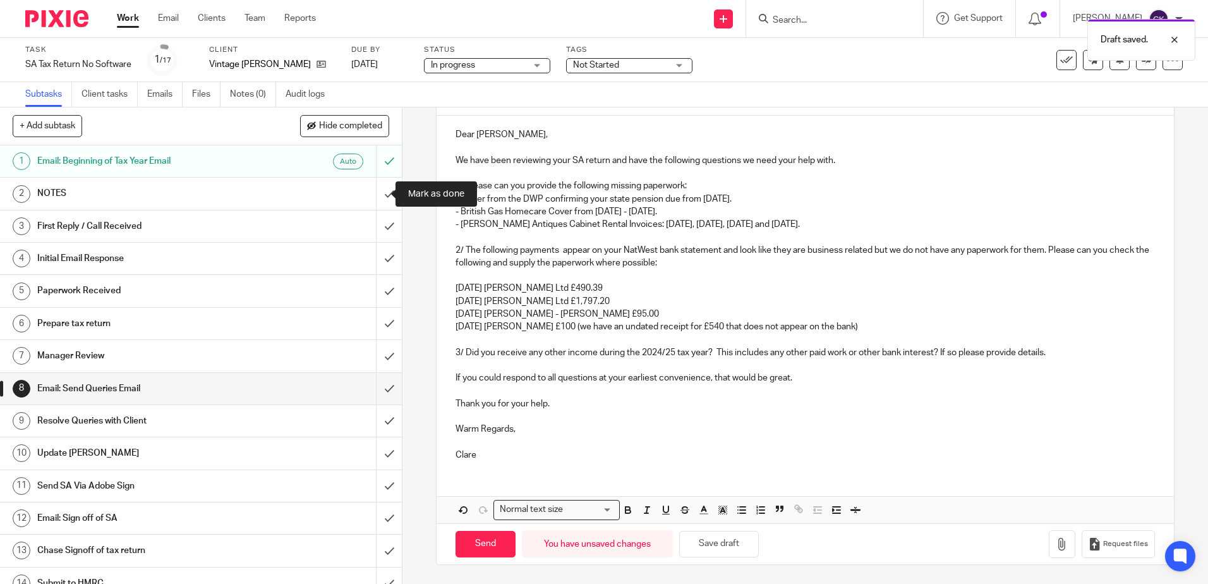
drag, startPoint x: 375, startPoint y: 197, endPoint x: 357, endPoint y: 201, distance: 18.1
click at [375, 197] on input "submit" at bounding box center [201, 194] width 402 height 32
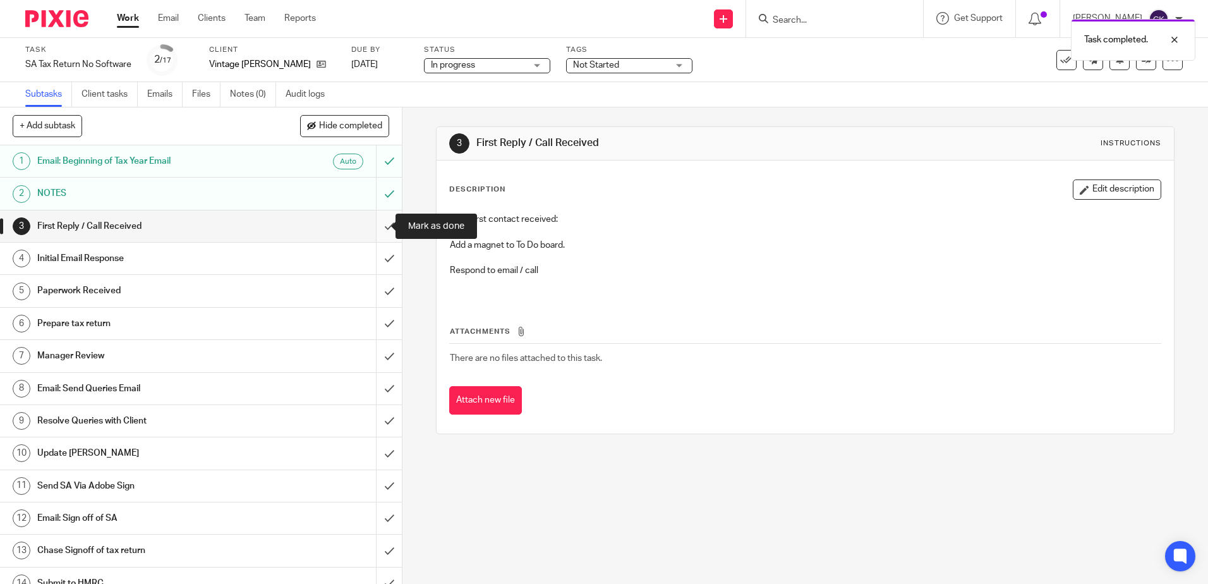
click at [374, 227] on input "submit" at bounding box center [201, 226] width 402 height 32
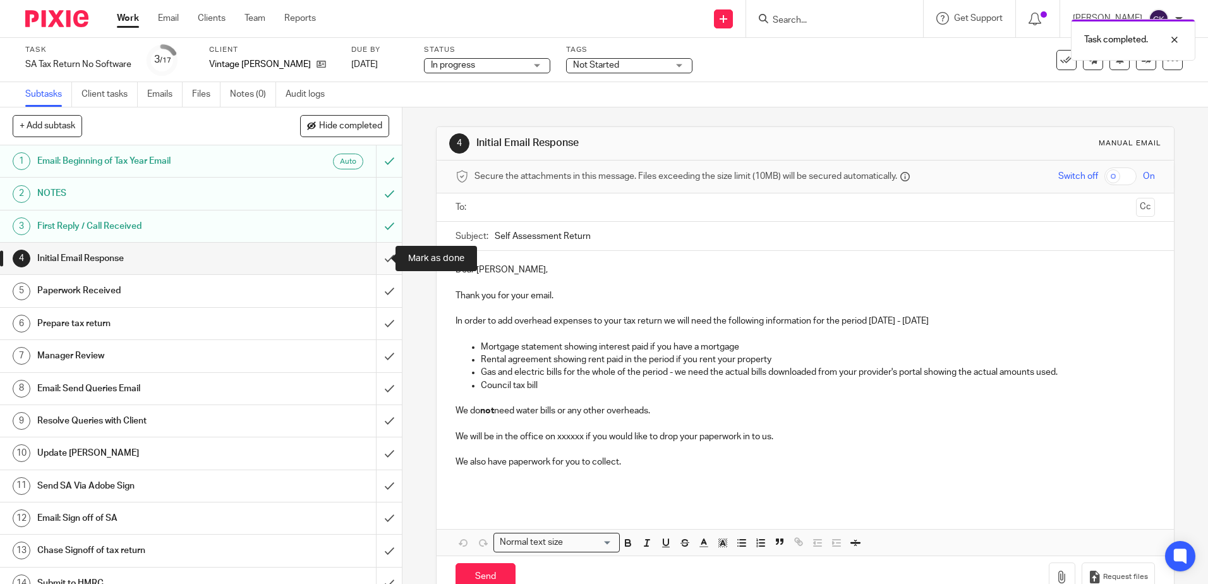
click at [377, 258] on input "submit" at bounding box center [201, 259] width 402 height 32
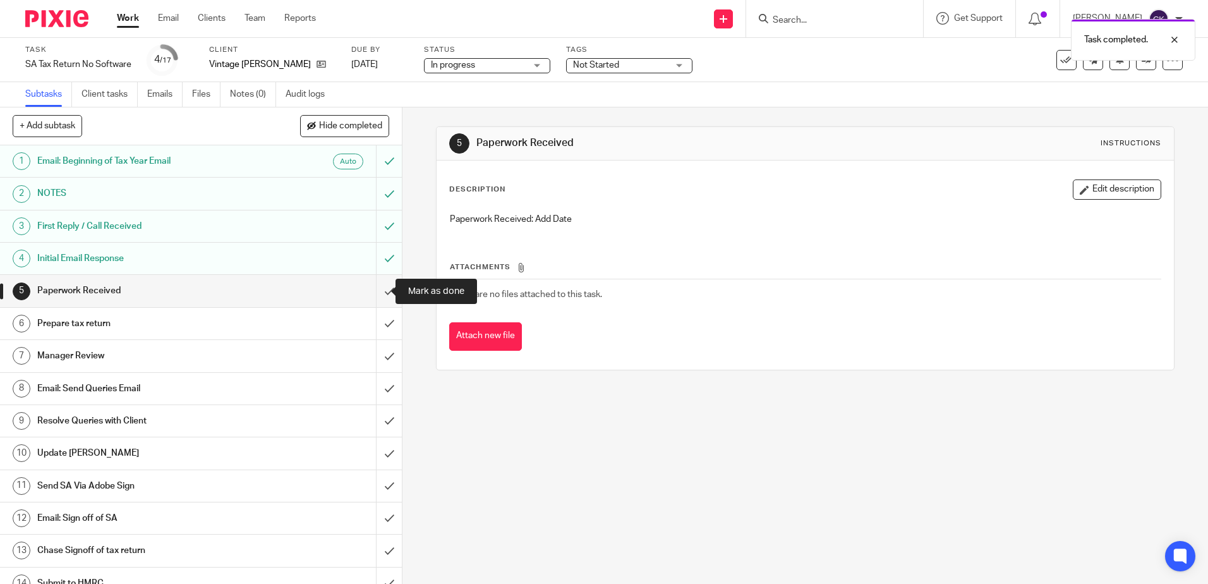
drag, startPoint x: 373, startPoint y: 295, endPoint x: 327, endPoint y: 302, distance: 46.6
click at [373, 295] on input "submit" at bounding box center [201, 291] width 402 height 32
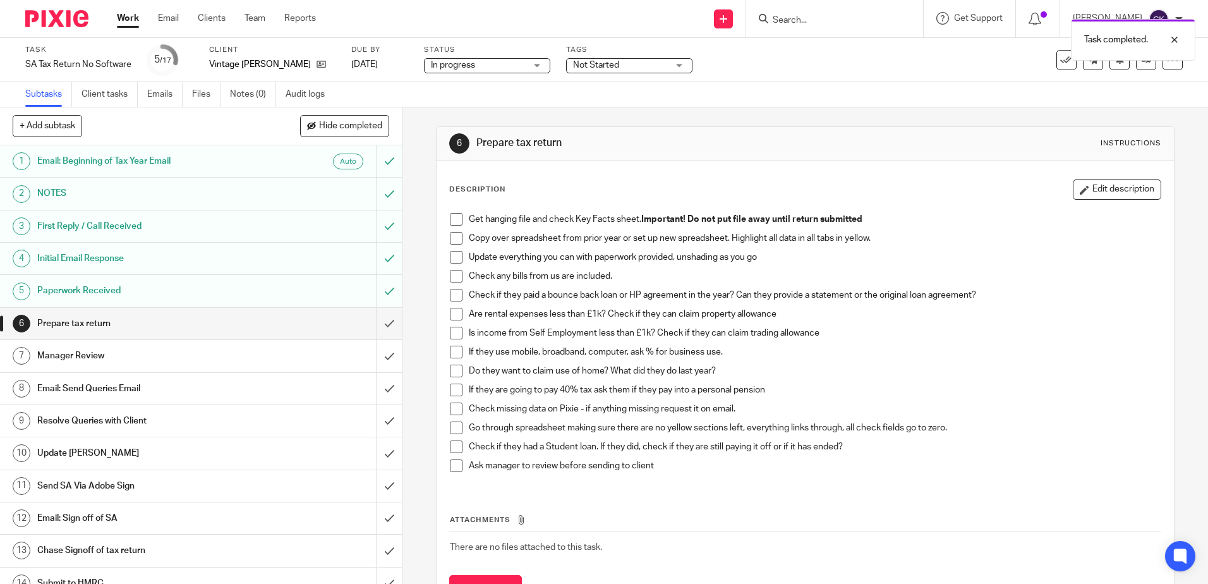
click at [450, 223] on span at bounding box center [456, 219] width 13 height 13
click at [450, 237] on span at bounding box center [456, 238] width 13 height 13
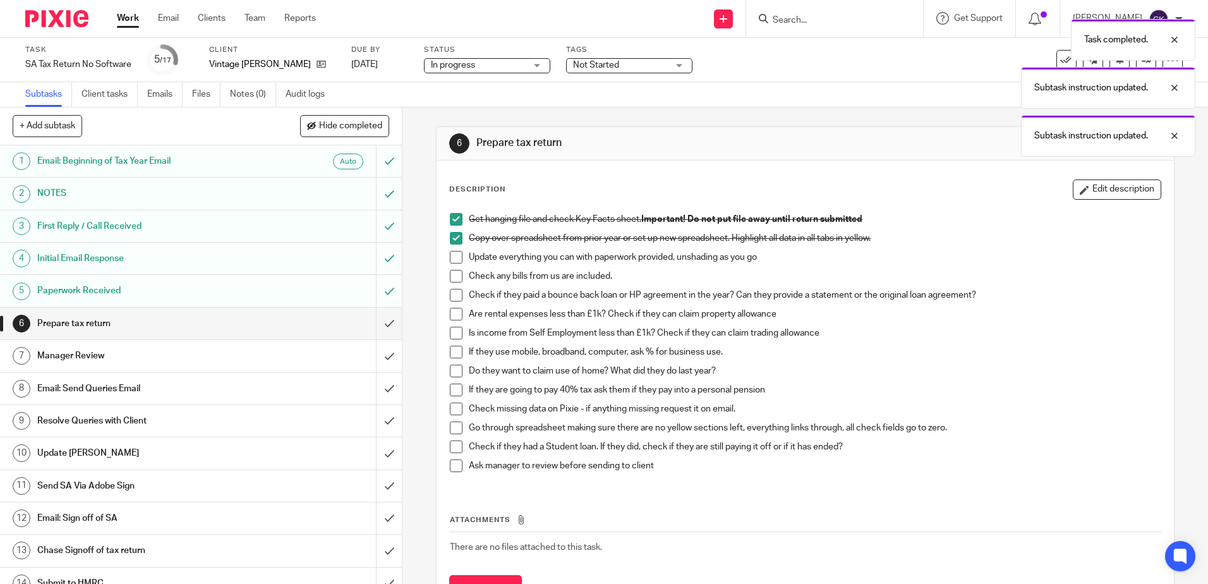
click at [450, 257] on span at bounding box center [456, 257] width 13 height 13
click at [450, 274] on span at bounding box center [456, 276] width 13 height 13
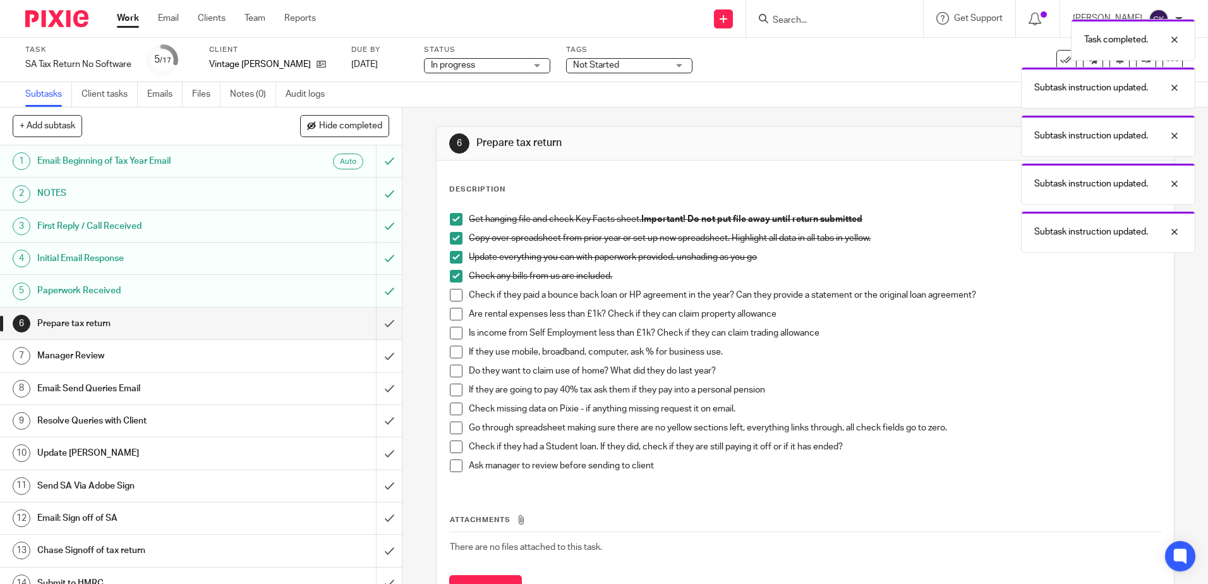
click at [450, 298] on span at bounding box center [456, 295] width 13 height 13
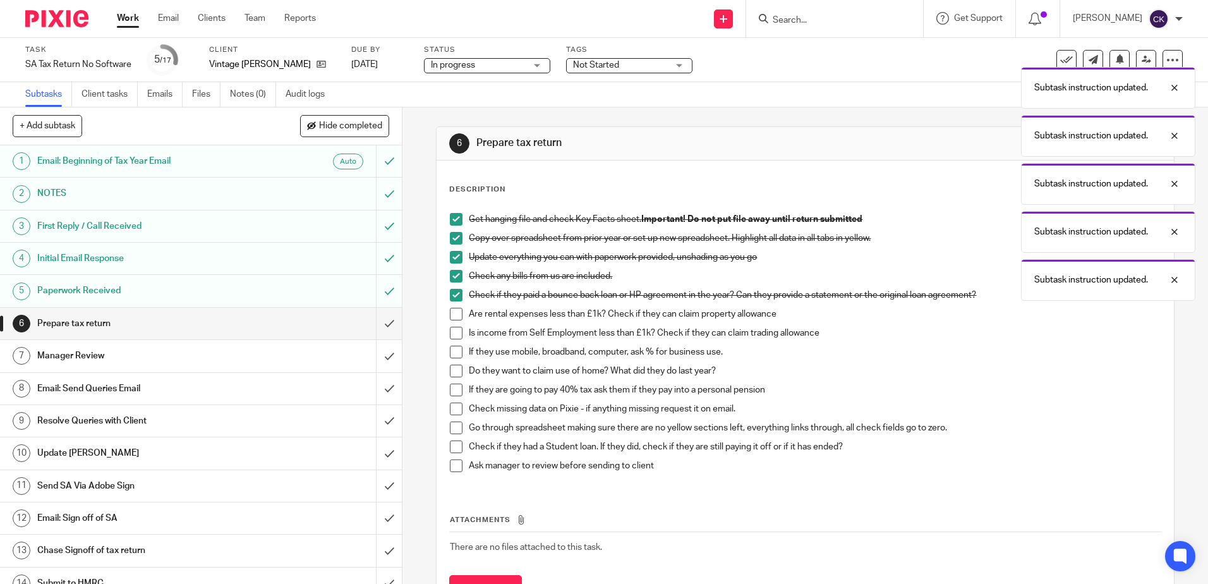
click at [450, 313] on span at bounding box center [456, 314] width 13 height 13
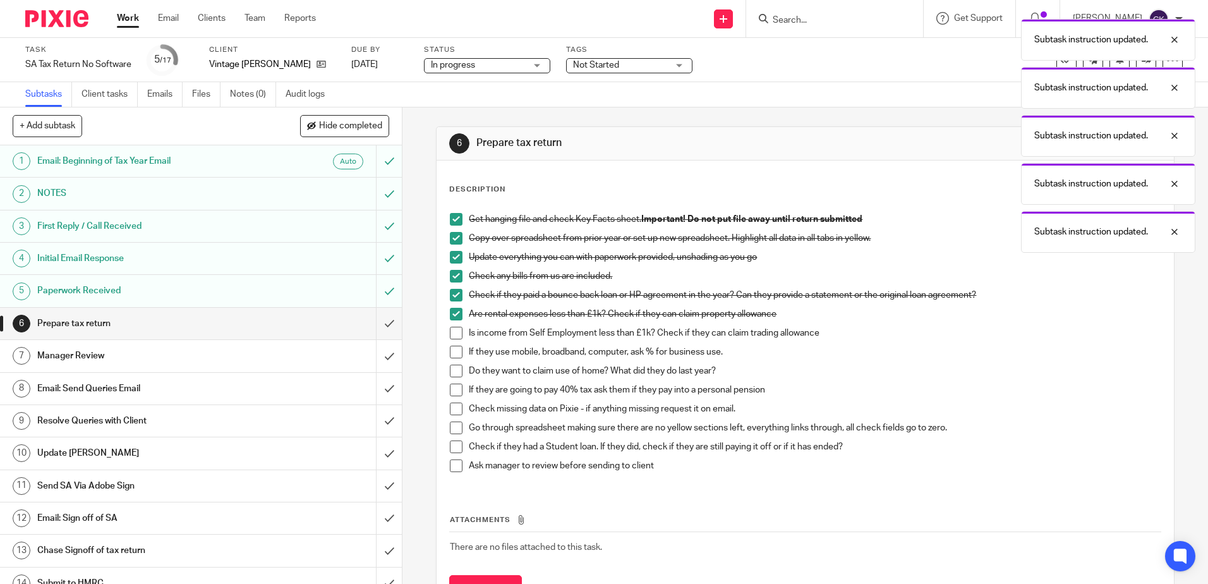
click at [452, 332] on span at bounding box center [456, 333] width 13 height 13
click at [452, 351] on span at bounding box center [456, 352] width 13 height 13
click at [452, 373] on span at bounding box center [456, 371] width 13 height 13
click at [450, 390] on span at bounding box center [456, 389] width 13 height 13
click at [450, 411] on span at bounding box center [456, 408] width 13 height 13
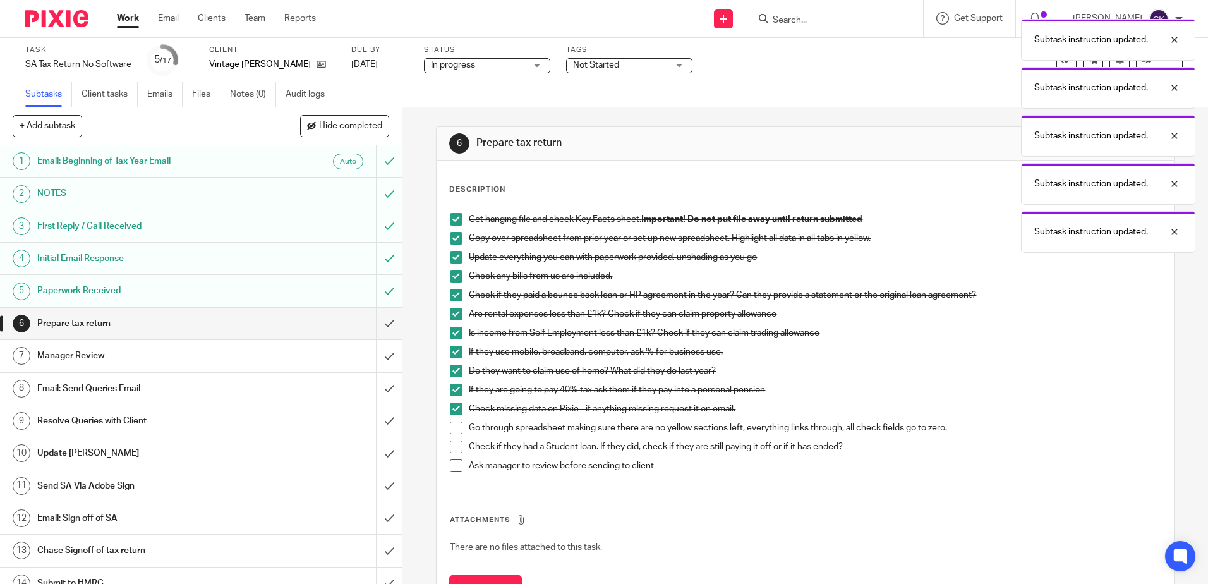
click at [450, 431] on span at bounding box center [456, 427] width 13 height 13
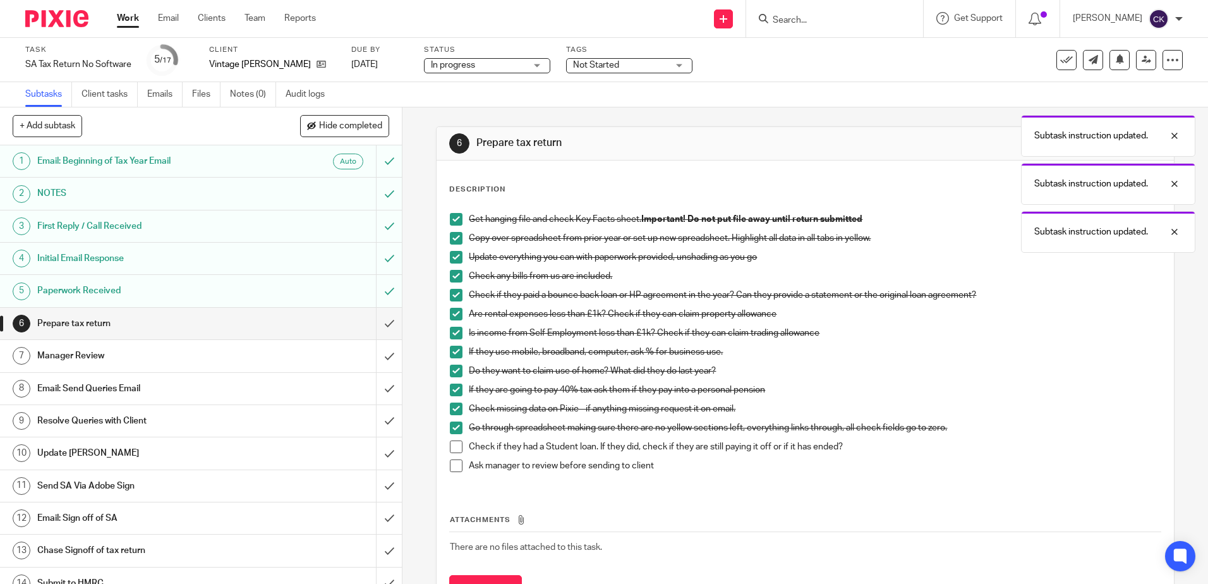
click at [453, 450] on span at bounding box center [456, 446] width 13 height 13
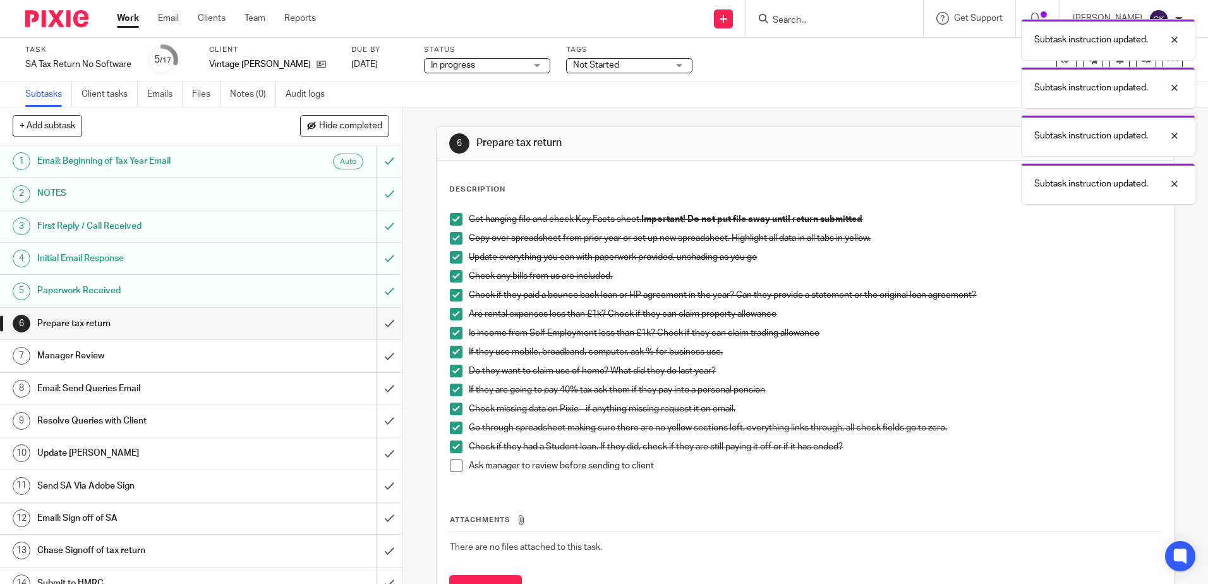
click at [275, 315] on div "Prepare tax return" at bounding box center [200, 323] width 327 height 19
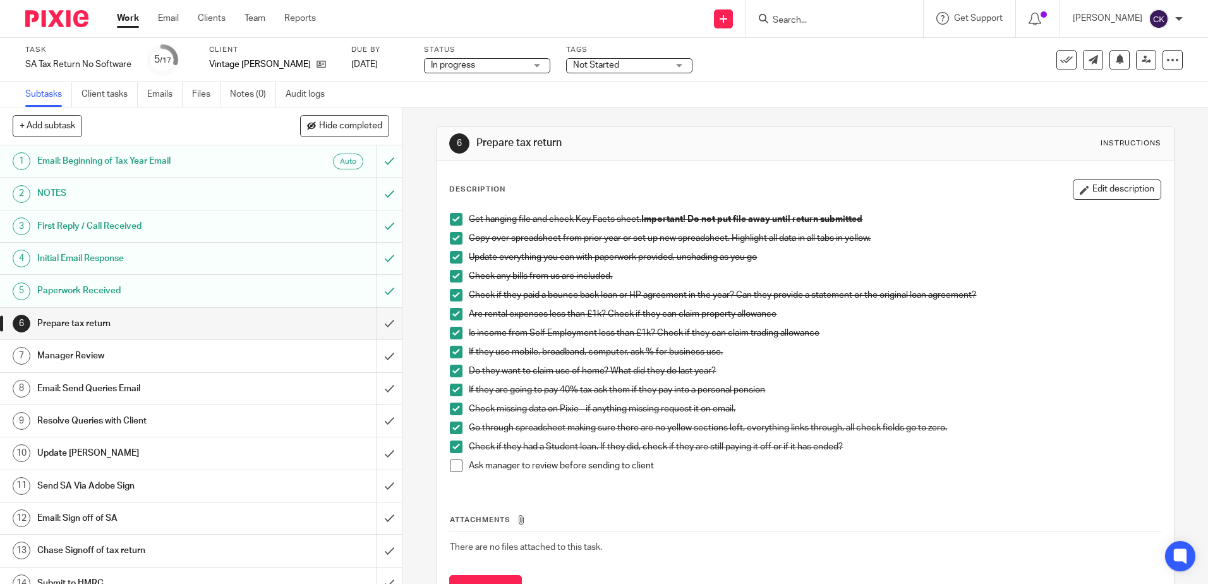
click at [684, 66] on div "Not Started" at bounding box center [629, 65] width 126 height 15
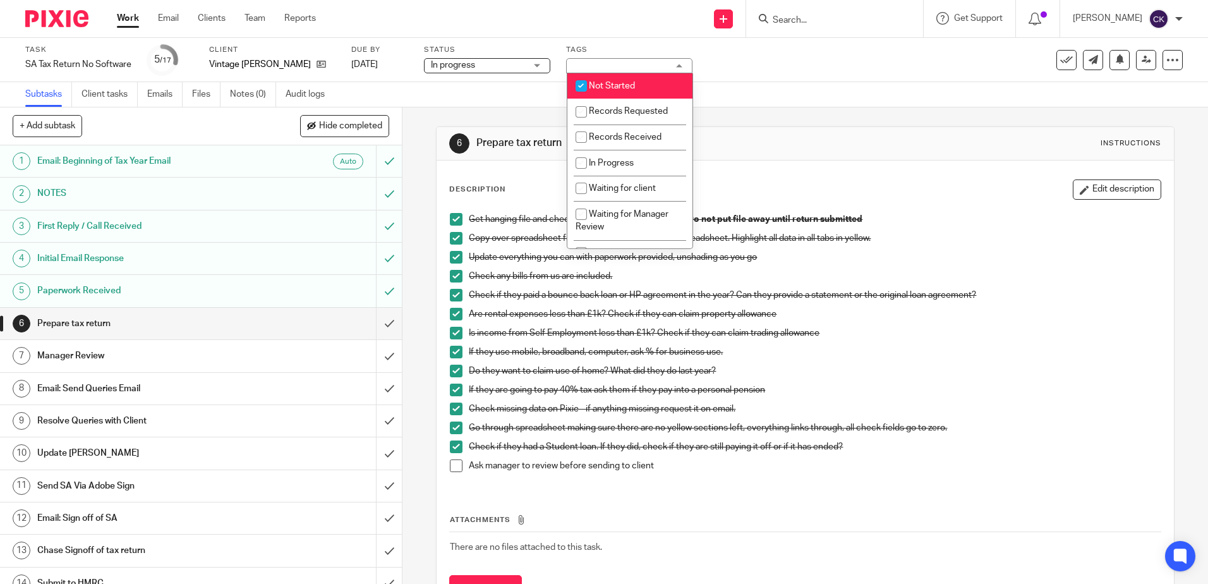
click at [582, 84] on input "checkbox" at bounding box center [581, 86] width 24 height 24
checkbox input "false"
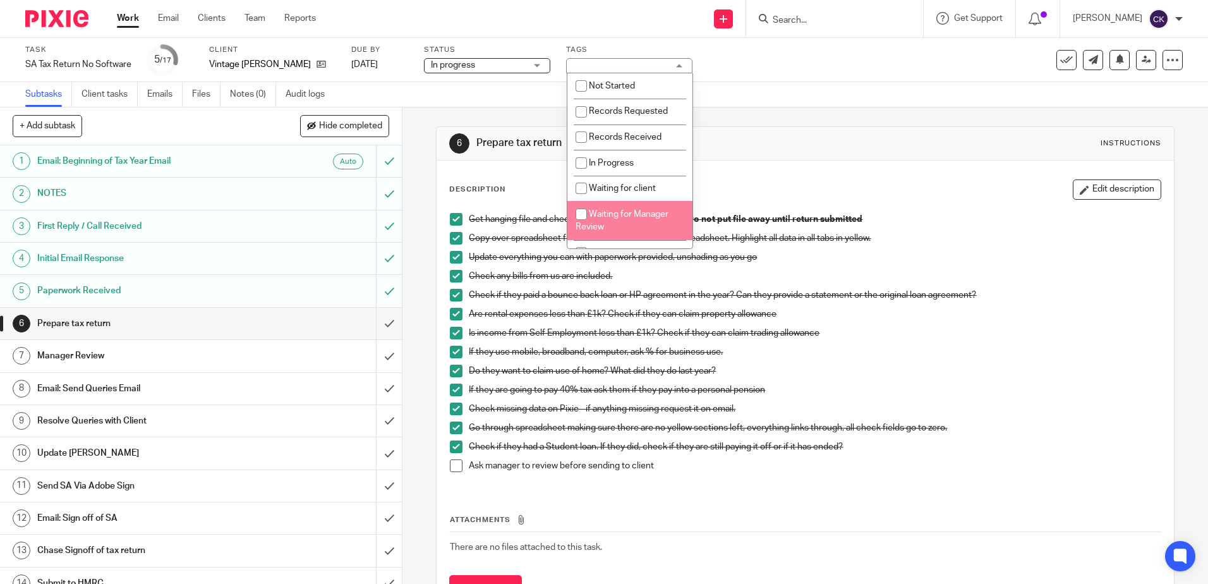
click at [581, 212] on input "checkbox" at bounding box center [581, 214] width 24 height 24
checkbox input "true"
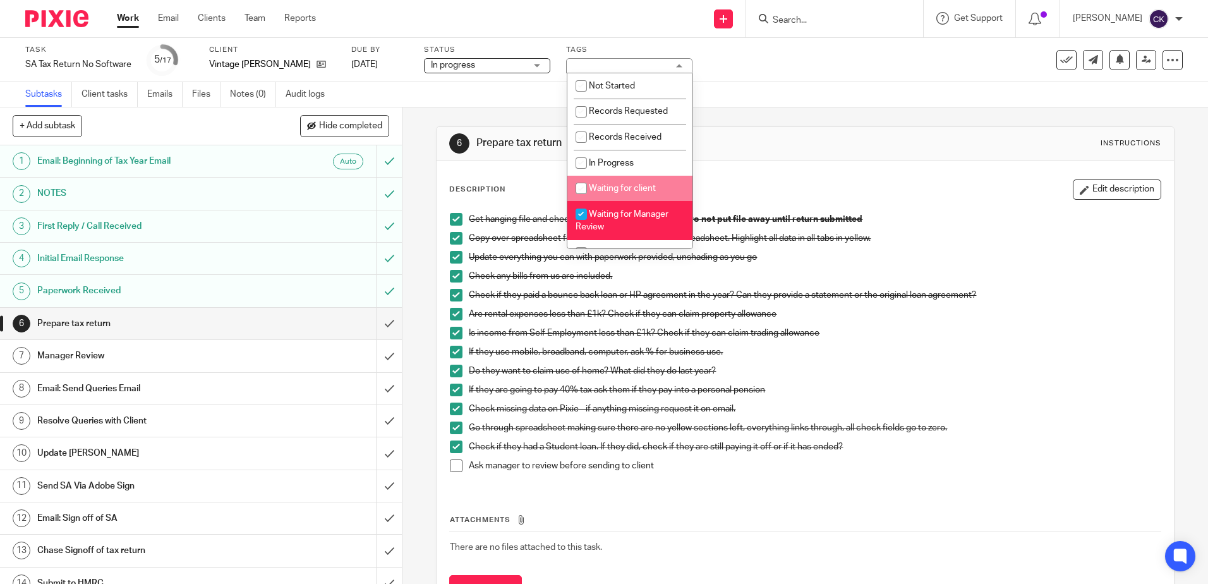
click at [883, 66] on div "Task SA Tax Return No Software Save SA Tax Return No Software 5 /17 Client Vint…" at bounding box center [507, 60] width 965 height 30
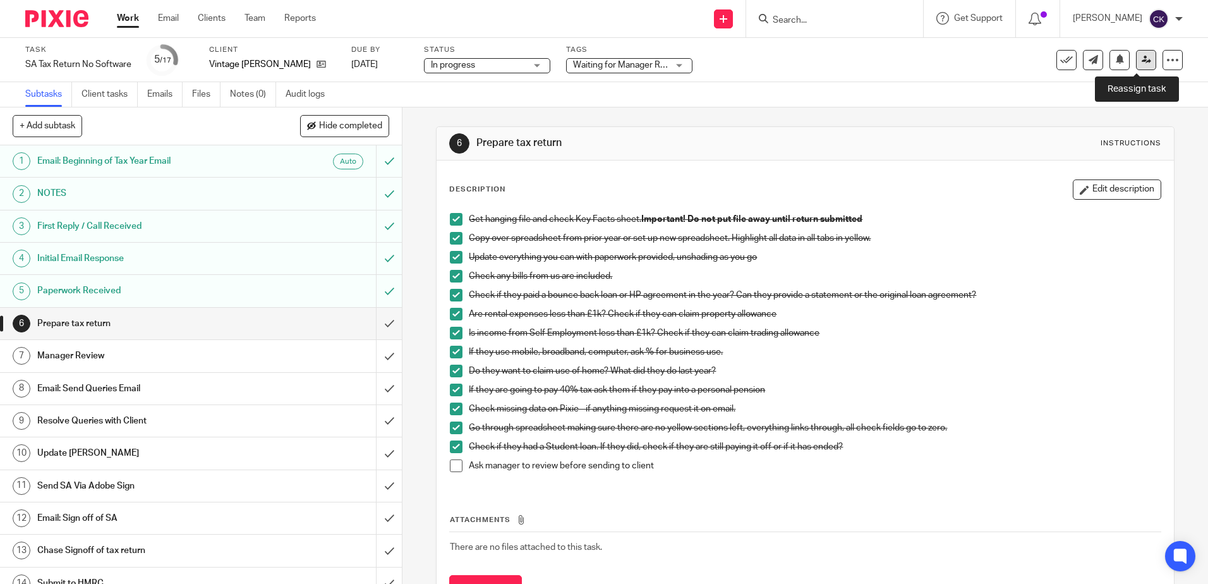
click at [1142, 62] on icon at bounding box center [1146, 59] width 9 height 9
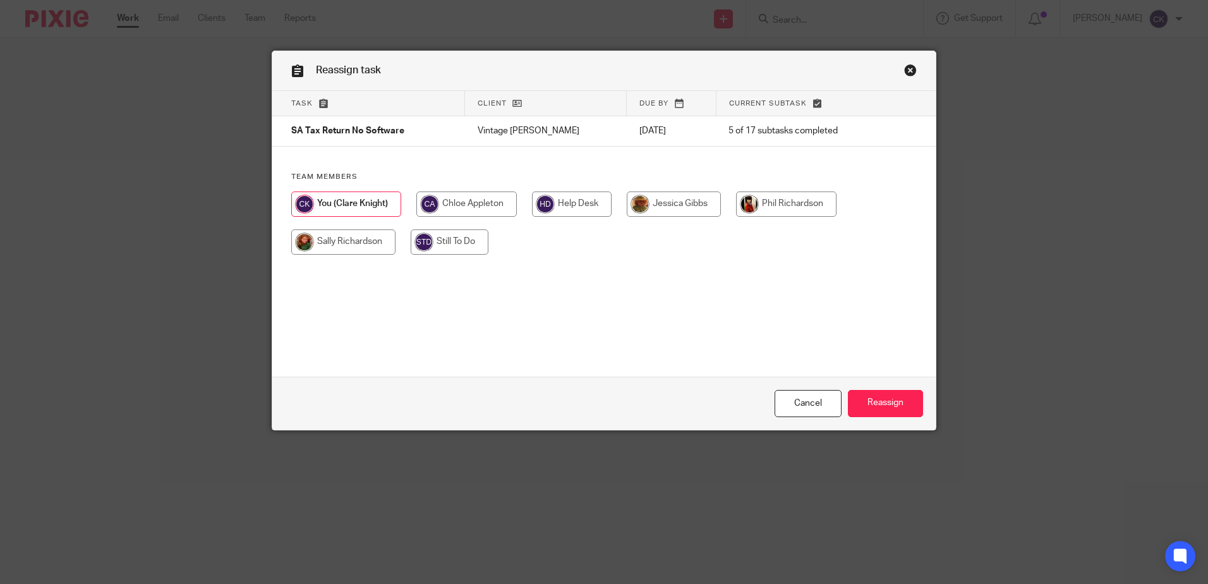
click at [351, 245] on input "radio" at bounding box center [343, 241] width 104 height 25
radio input "true"
click at [888, 406] on input "Reassign" at bounding box center [885, 403] width 75 height 27
